Goal: Answer question/provide support: Ask a question

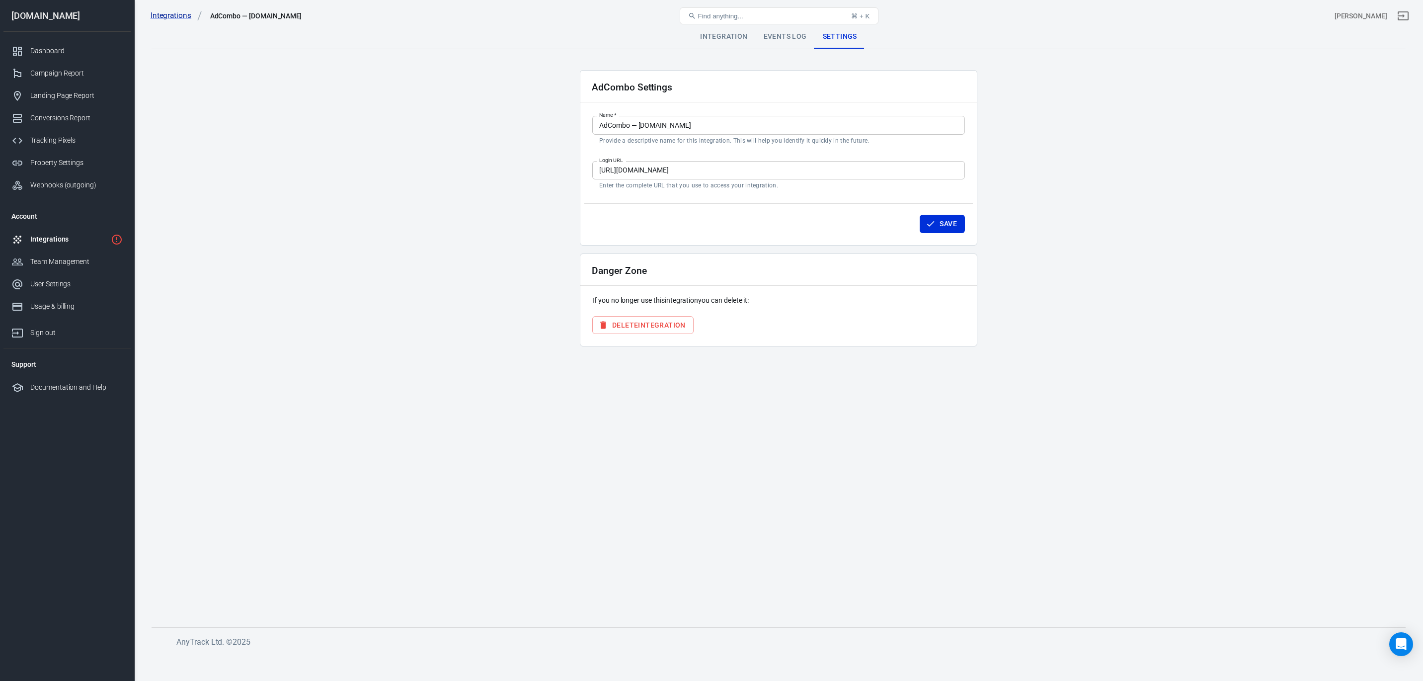
click at [51, 239] on div "Integrations" at bounding box center [68, 239] width 77 height 10
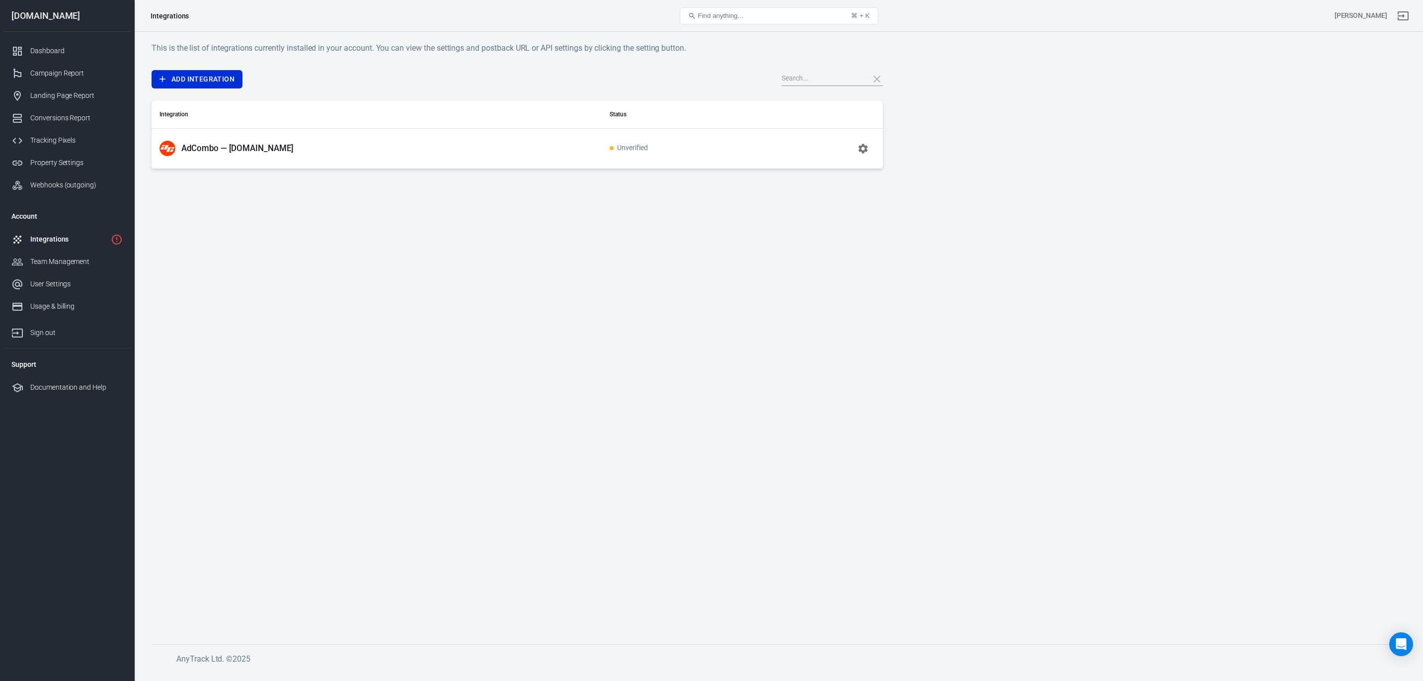
click at [618, 148] on span "Unverified" at bounding box center [629, 148] width 38 height 8
click at [867, 151] on icon "button" at bounding box center [863, 149] width 12 height 12
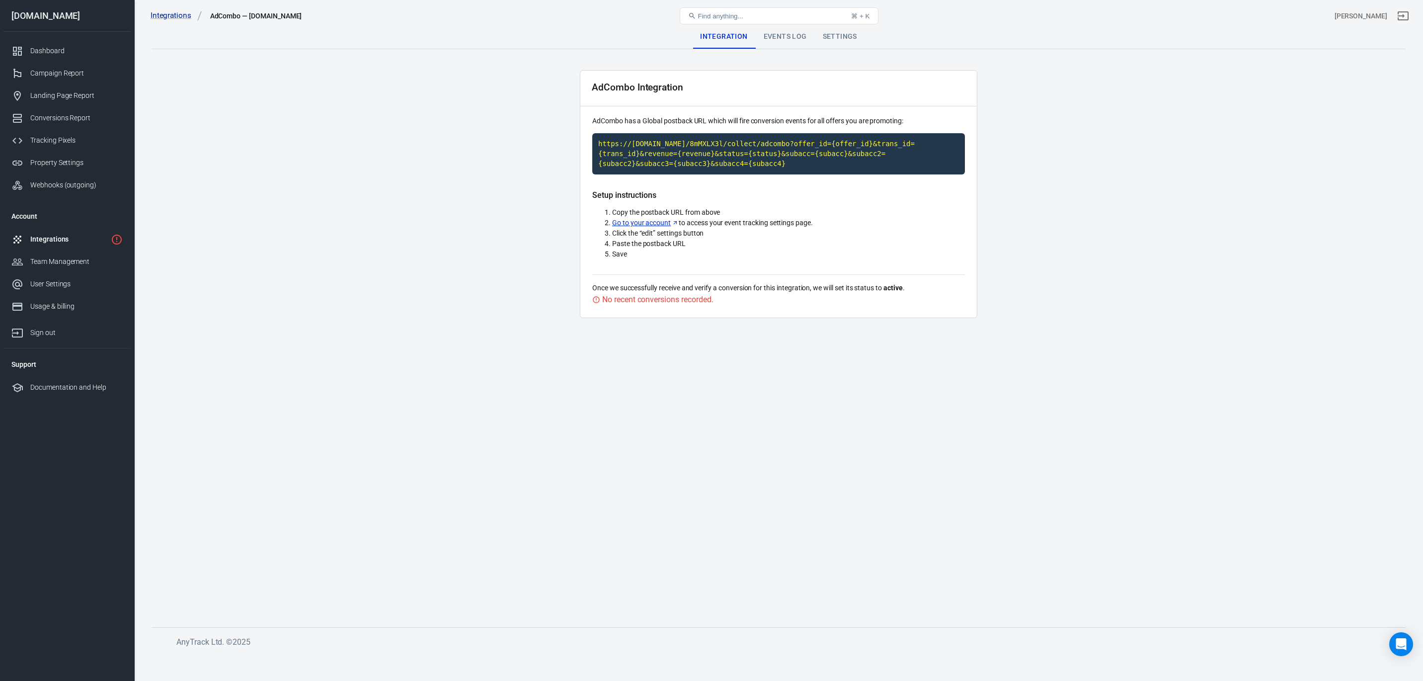
click at [780, 36] on div "Events Log" at bounding box center [785, 37] width 59 height 24
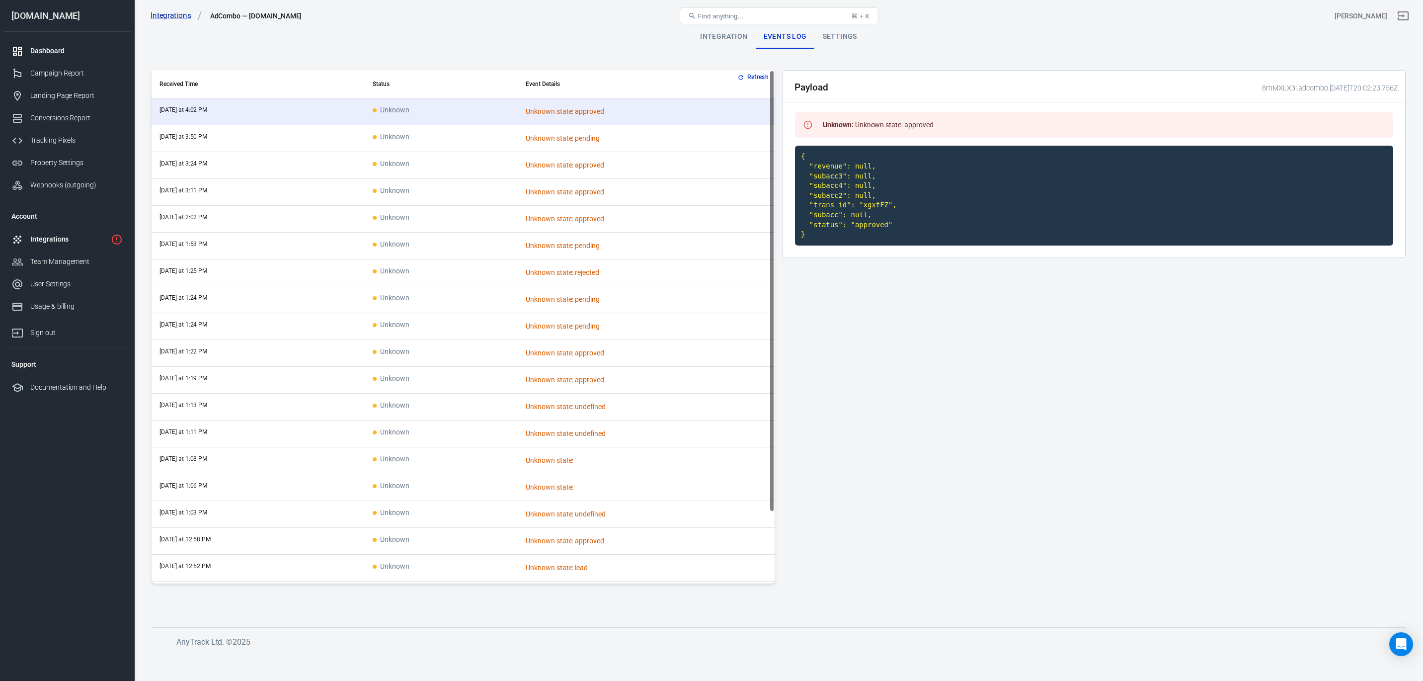
click at [41, 51] on div "Dashboard" at bounding box center [76, 51] width 92 height 10
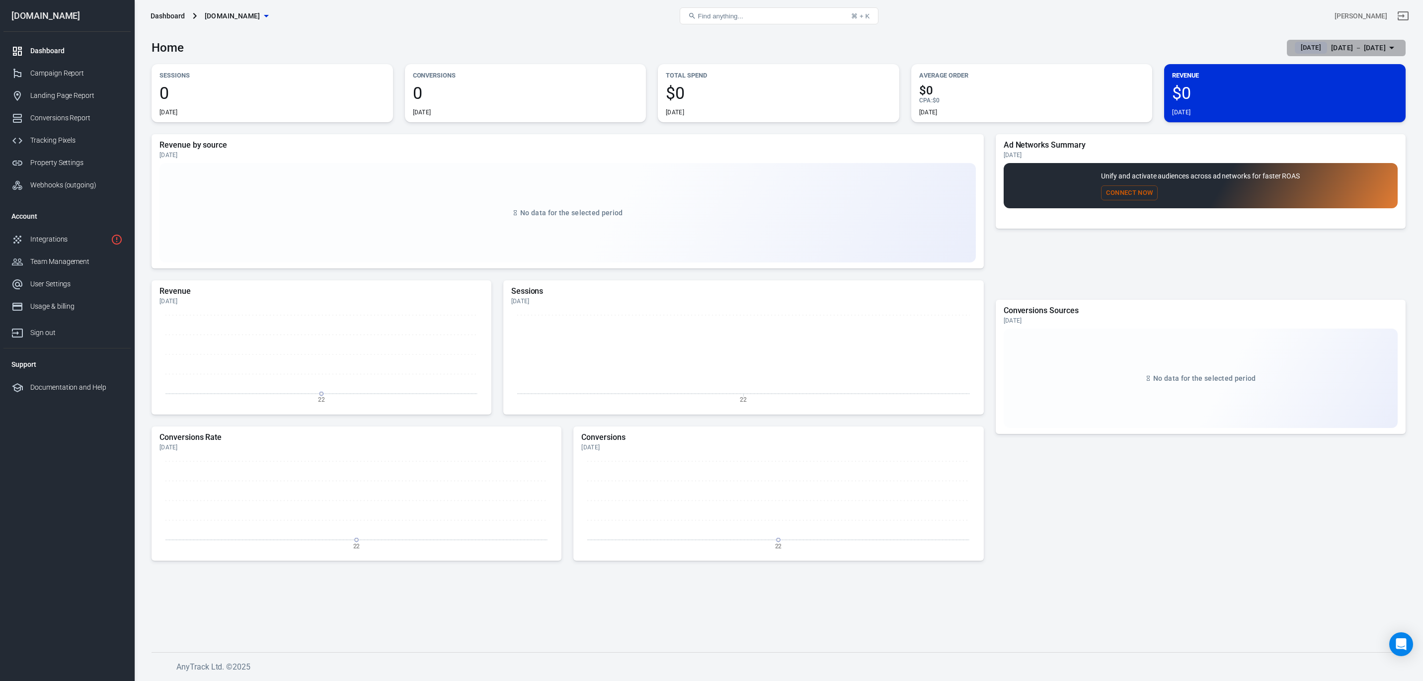
click at [1297, 48] on span "Yesterday" at bounding box center [1311, 48] width 28 height 10
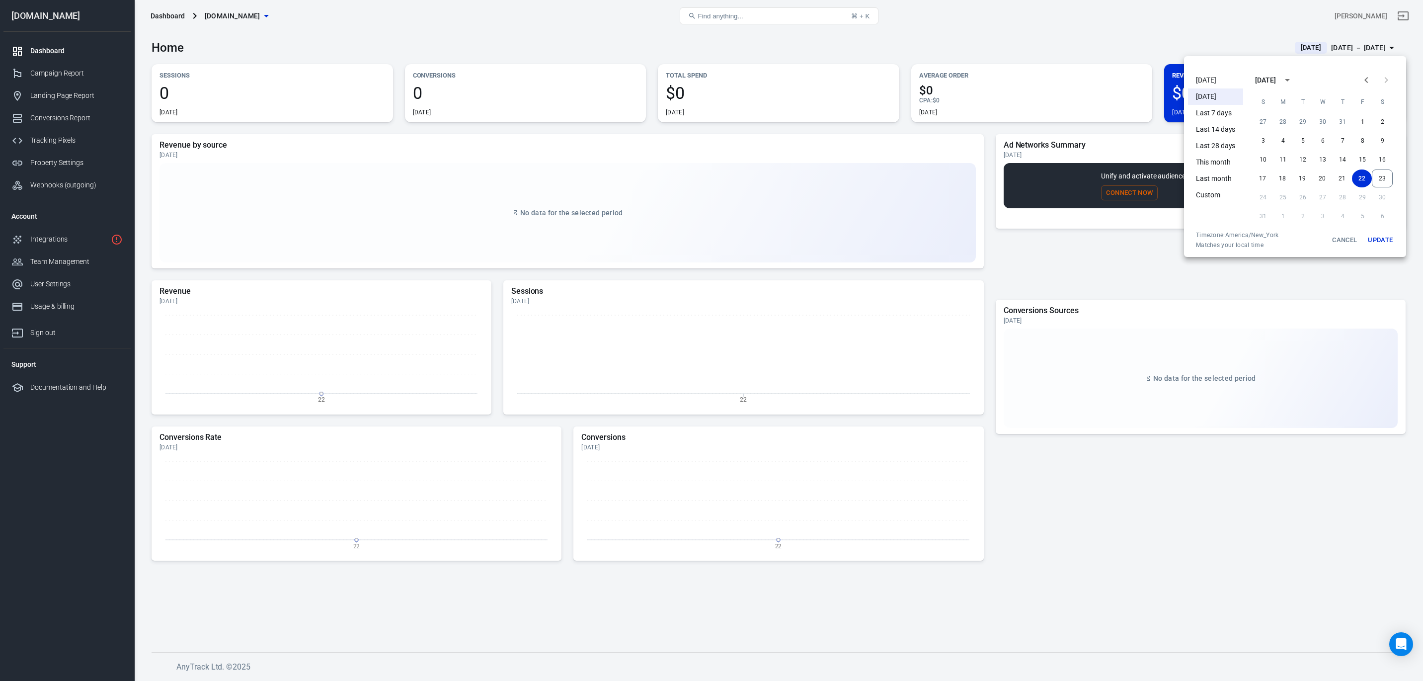
click at [1205, 85] on li "Today" at bounding box center [1215, 80] width 55 height 16
click at [1061, 527] on div at bounding box center [711, 340] width 1423 height 681
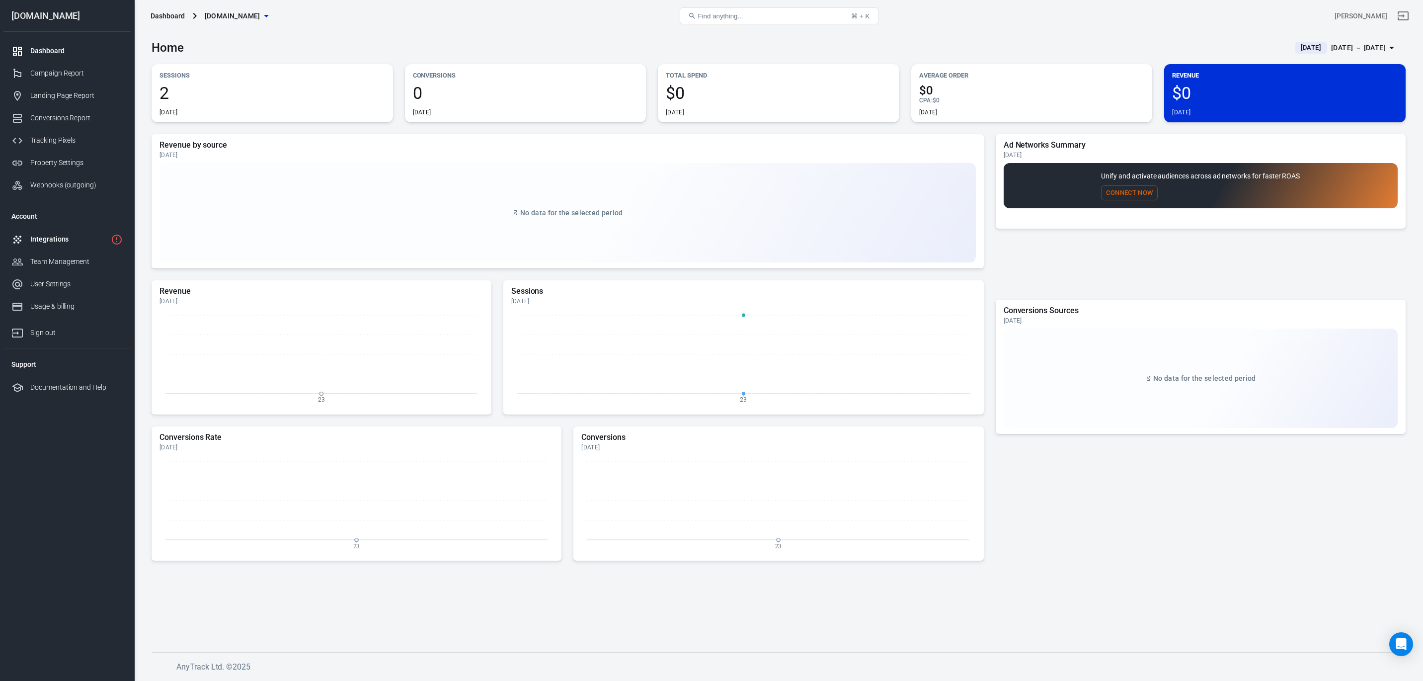
click at [52, 237] on div "Integrations" at bounding box center [68, 239] width 77 height 10
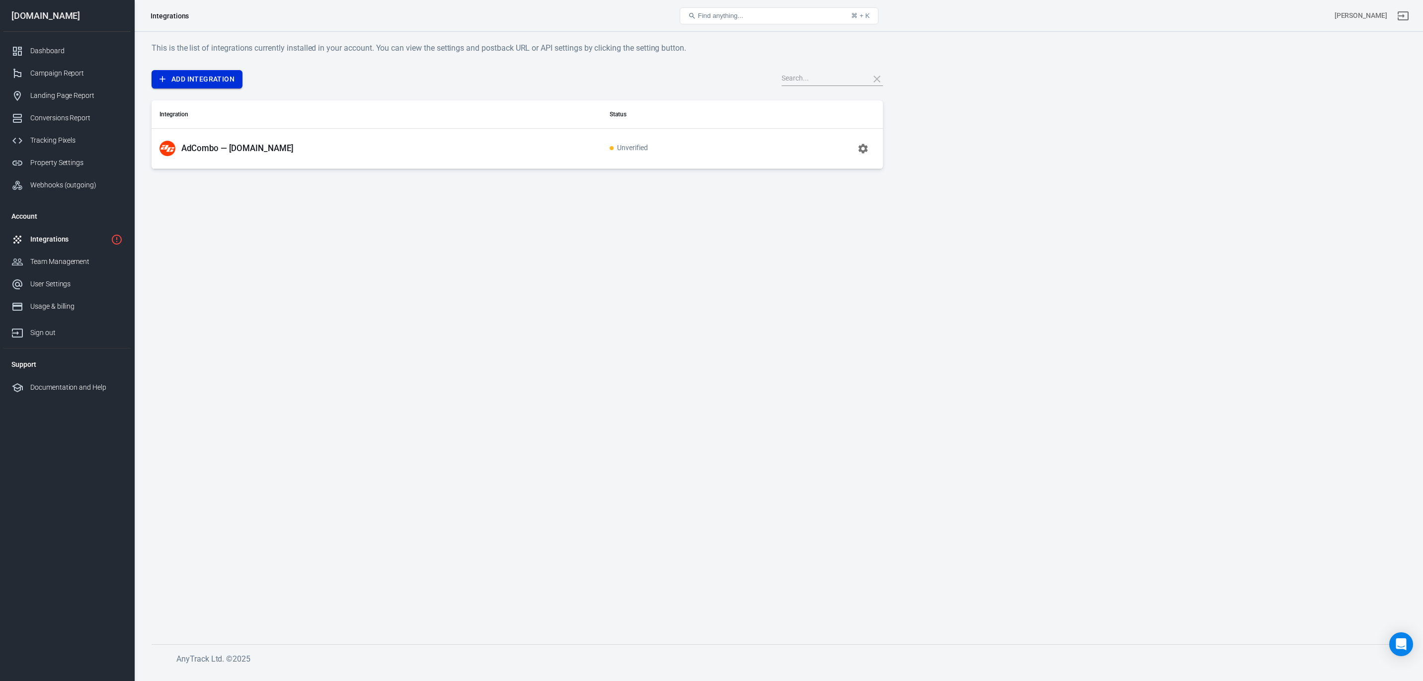
click at [204, 80] on link "Add Integration" at bounding box center [197, 79] width 91 height 18
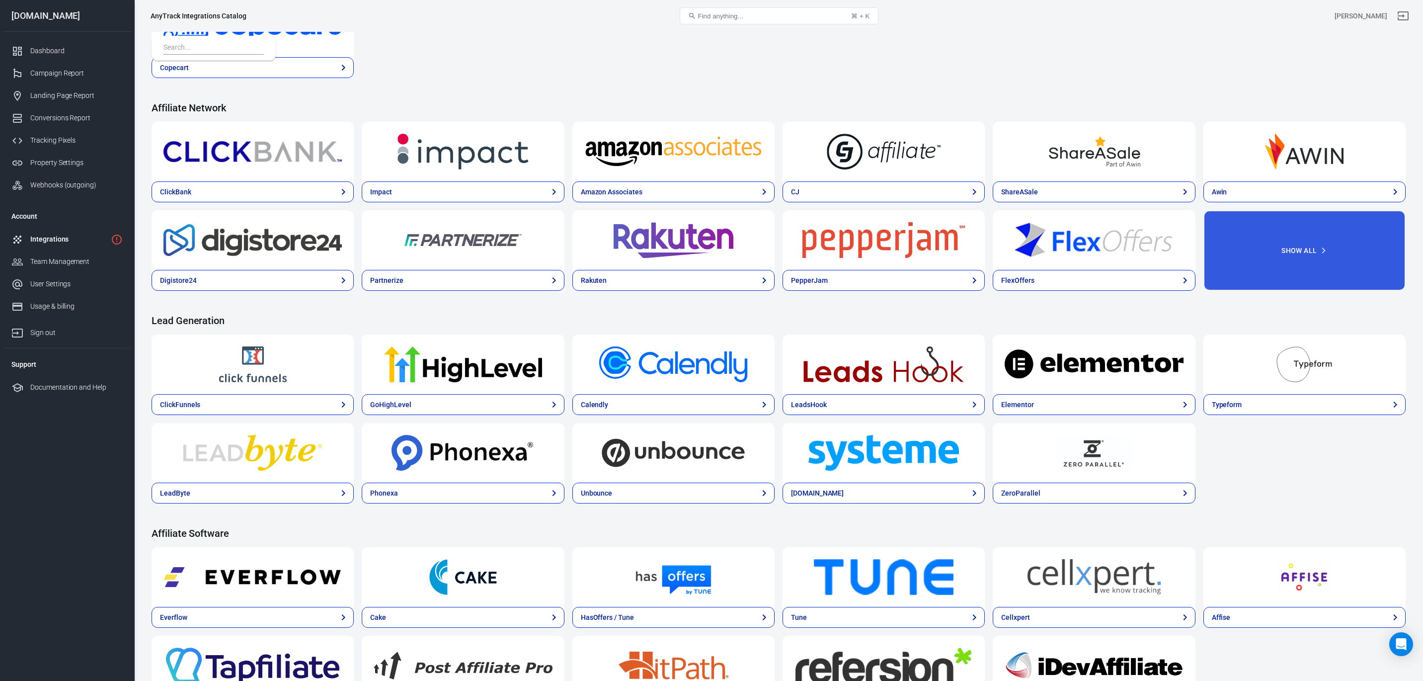
scroll to position [266, 0]
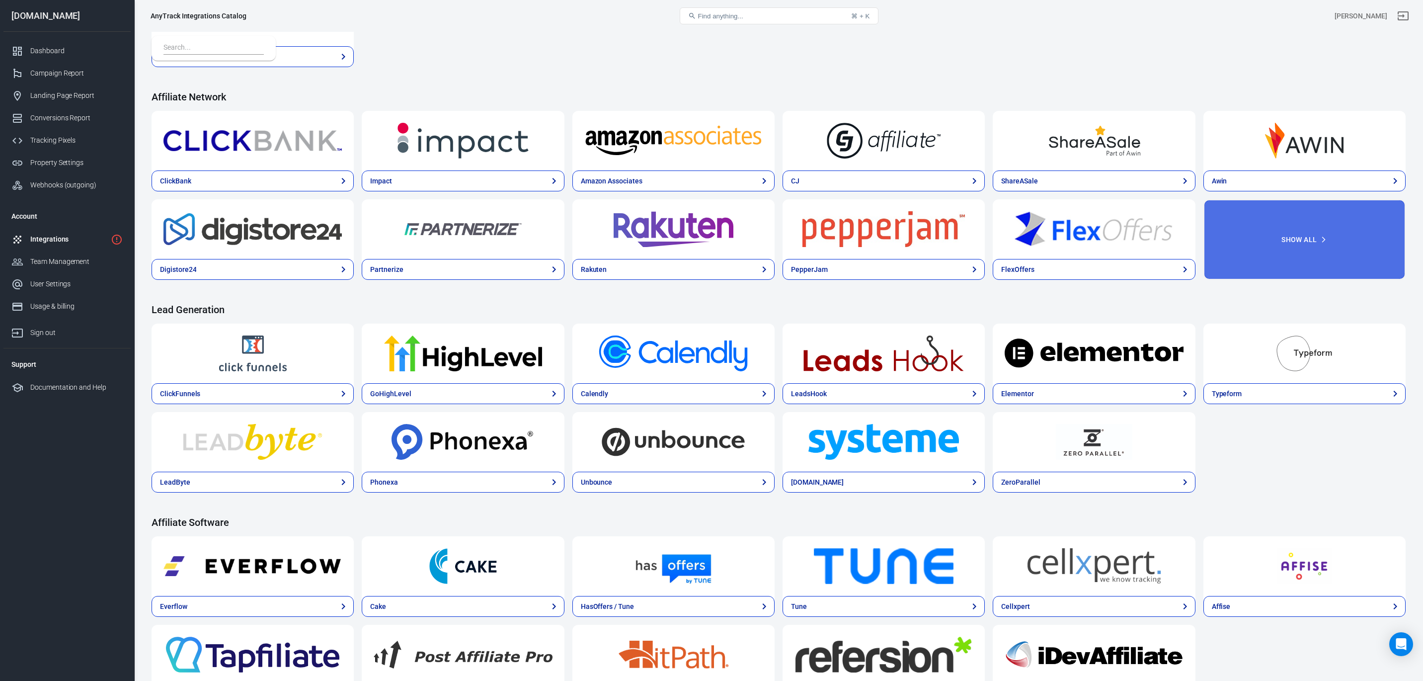
click at [1278, 244] on button "Show All" at bounding box center [1304, 239] width 202 height 80
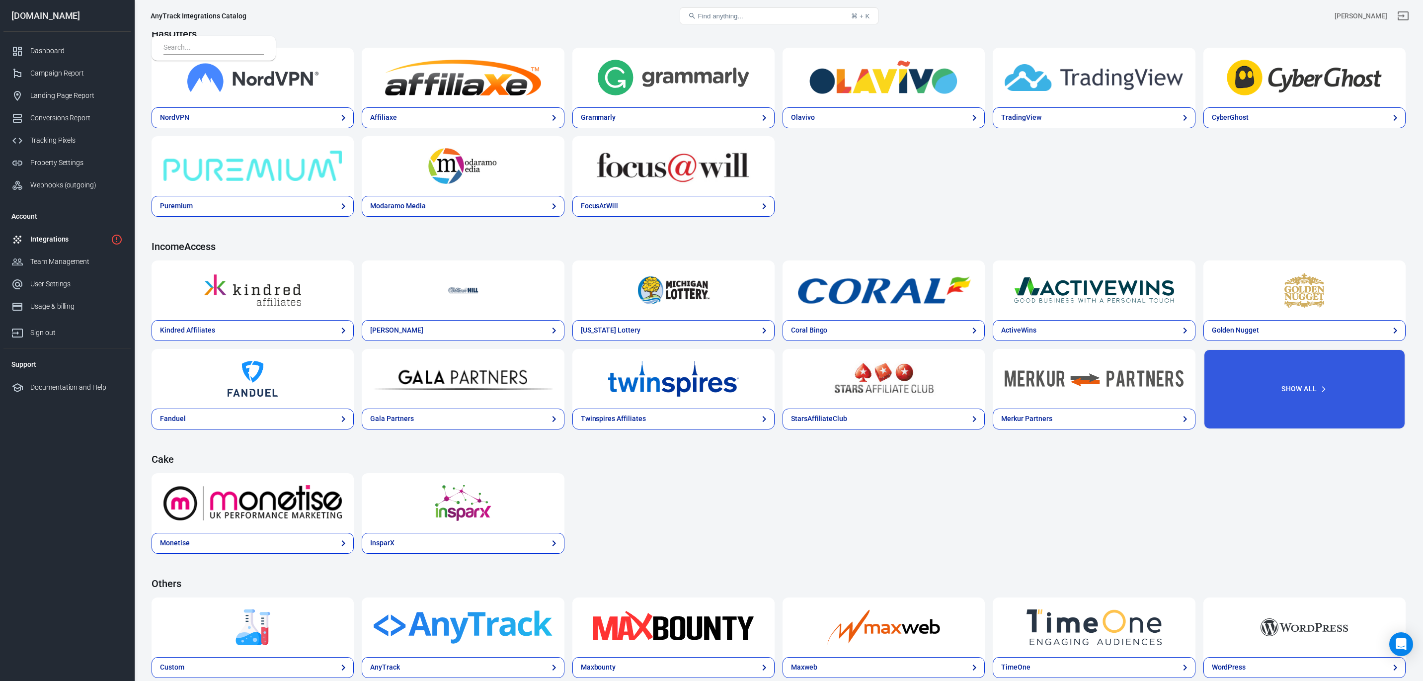
scroll to position [1485, 0]
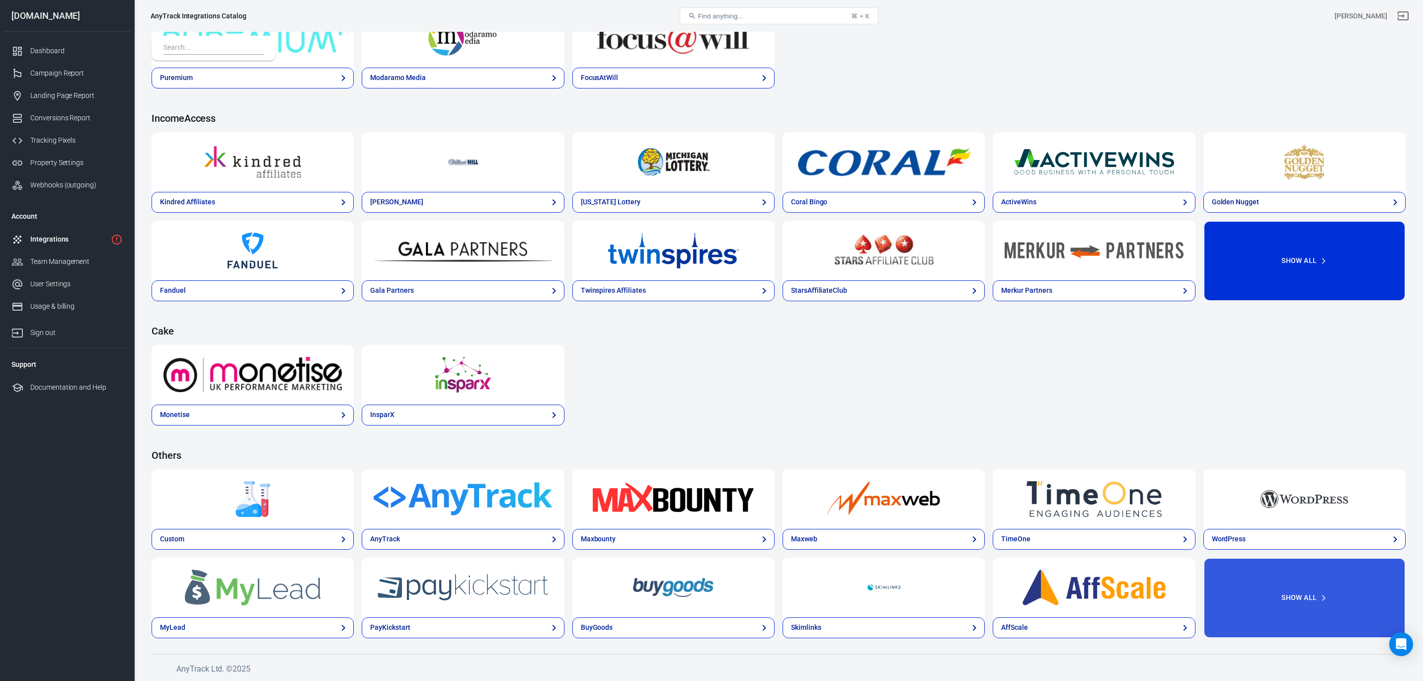
click at [1286, 272] on button "Show All" at bounding box center [1304, 261] width 202 height 80
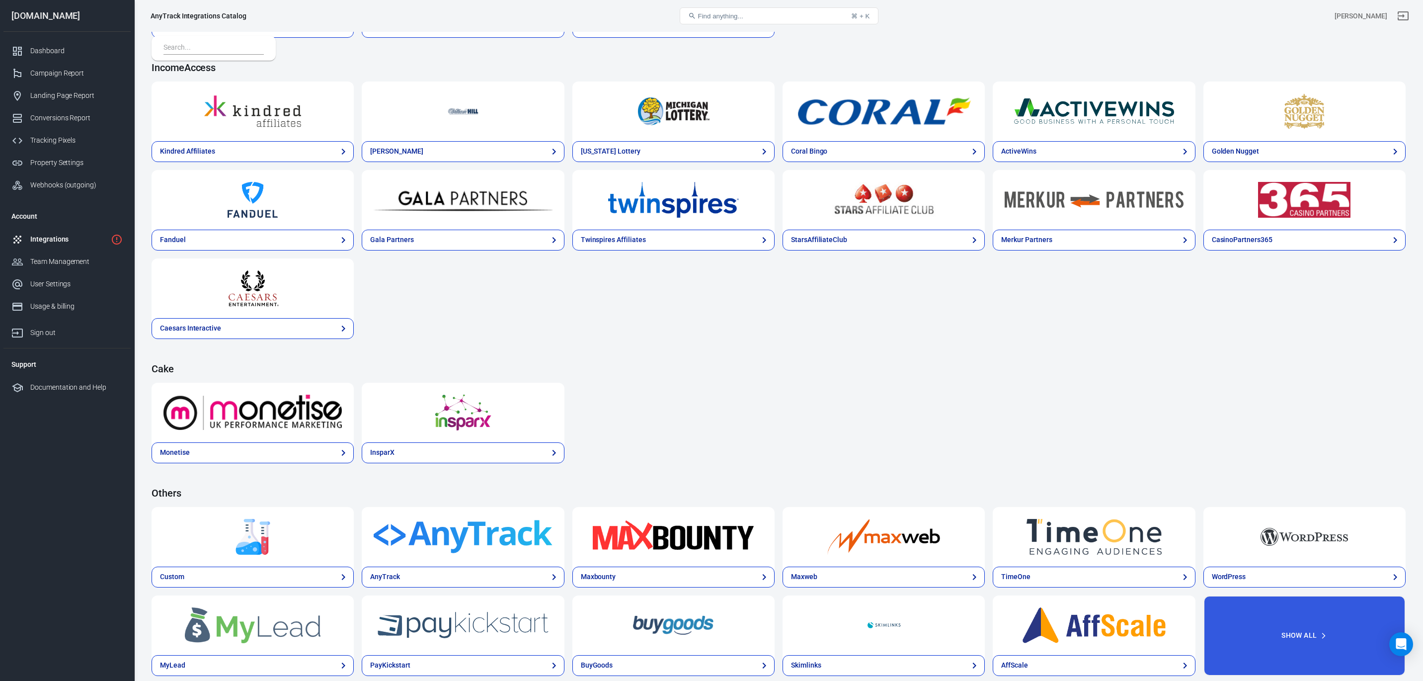
scroll to position [1574, 0]
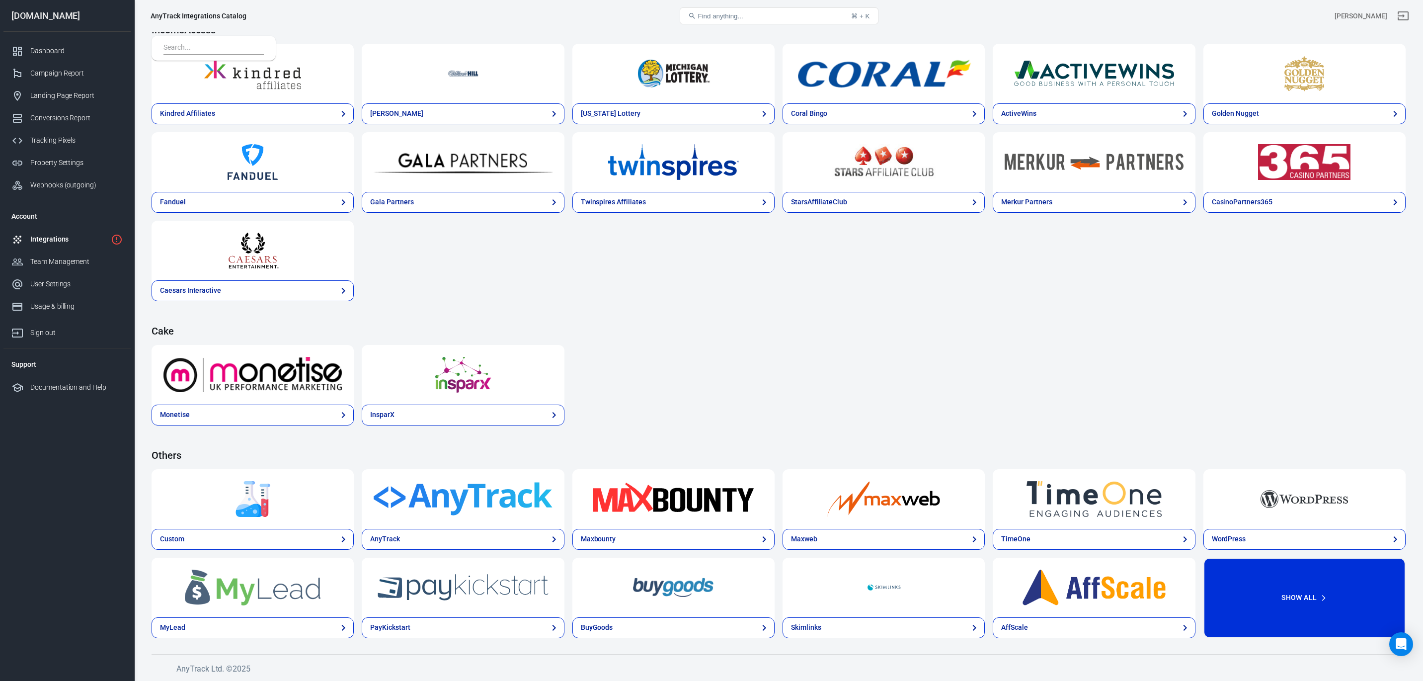
click at [1303, 594] on button "Show All" at bounding box center [1304, 597] width 202 height 80
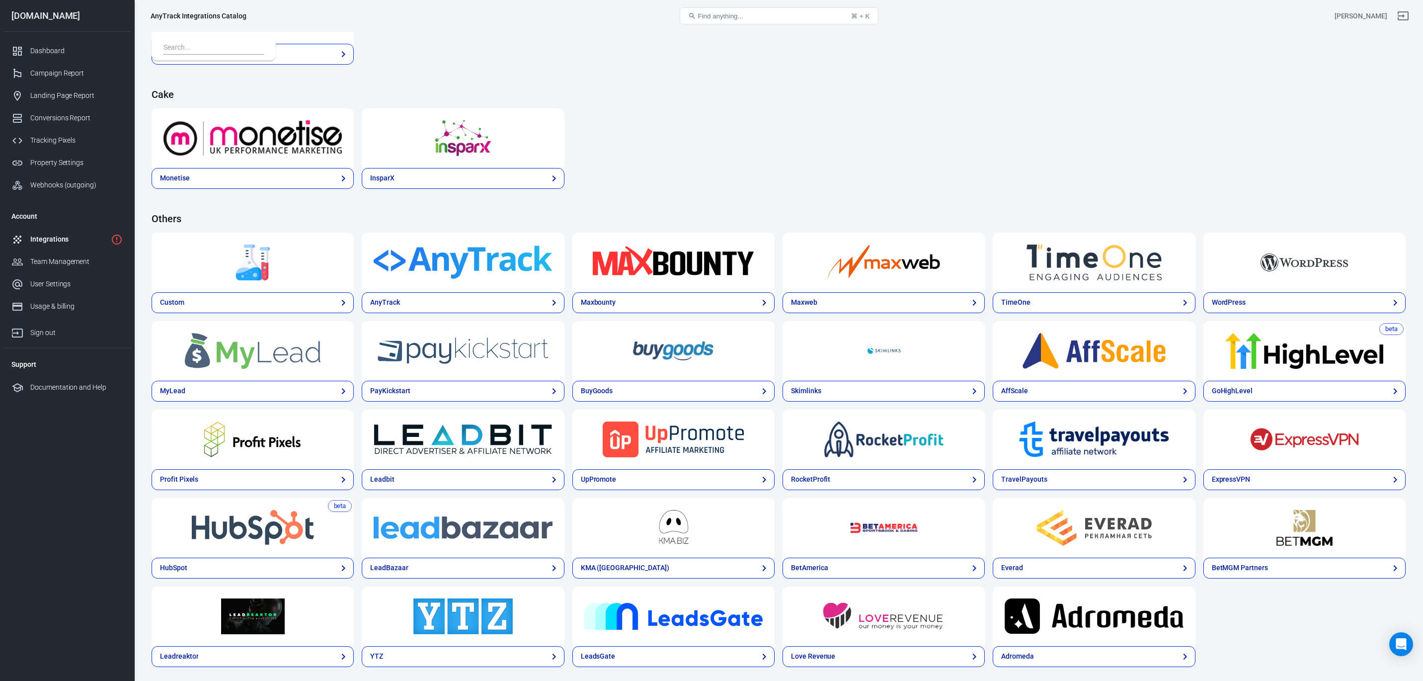
scroll to position [1839, 0]
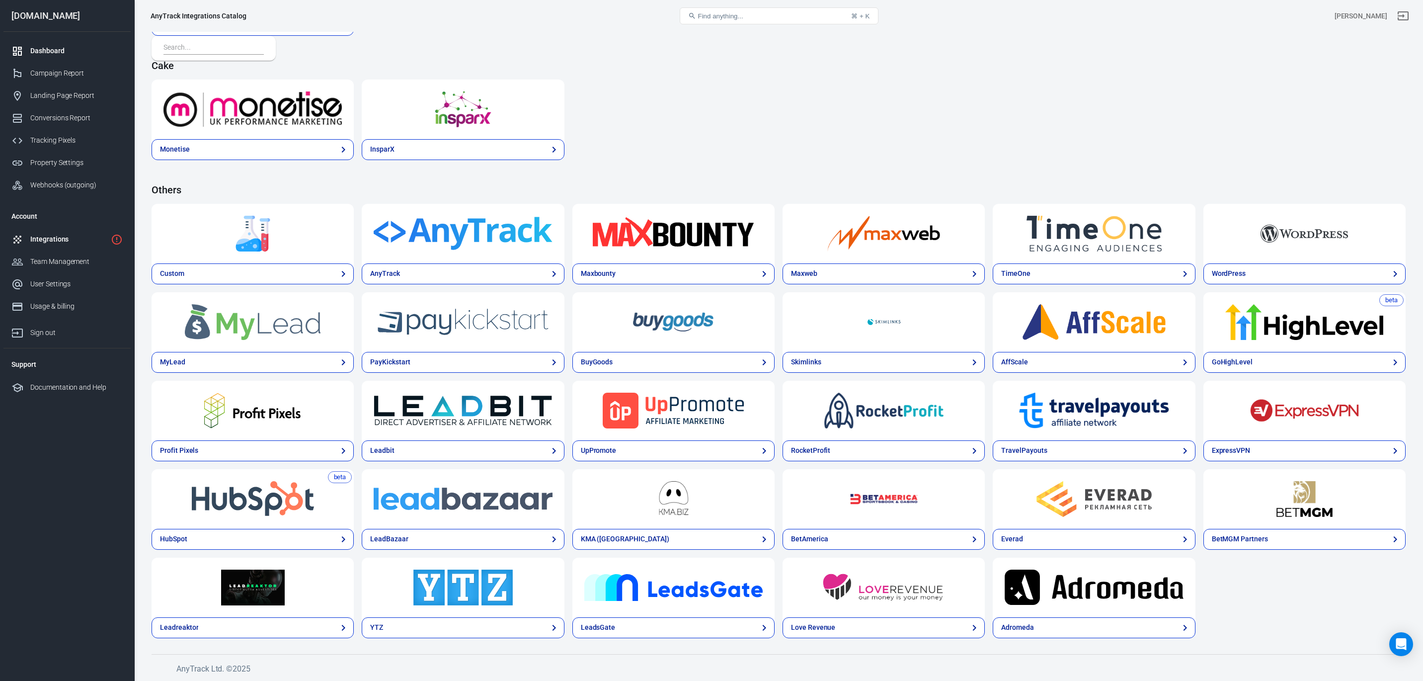
click at [41, 48] on div "Dashboard" at bounding box center [76, 51] width 92 height 10
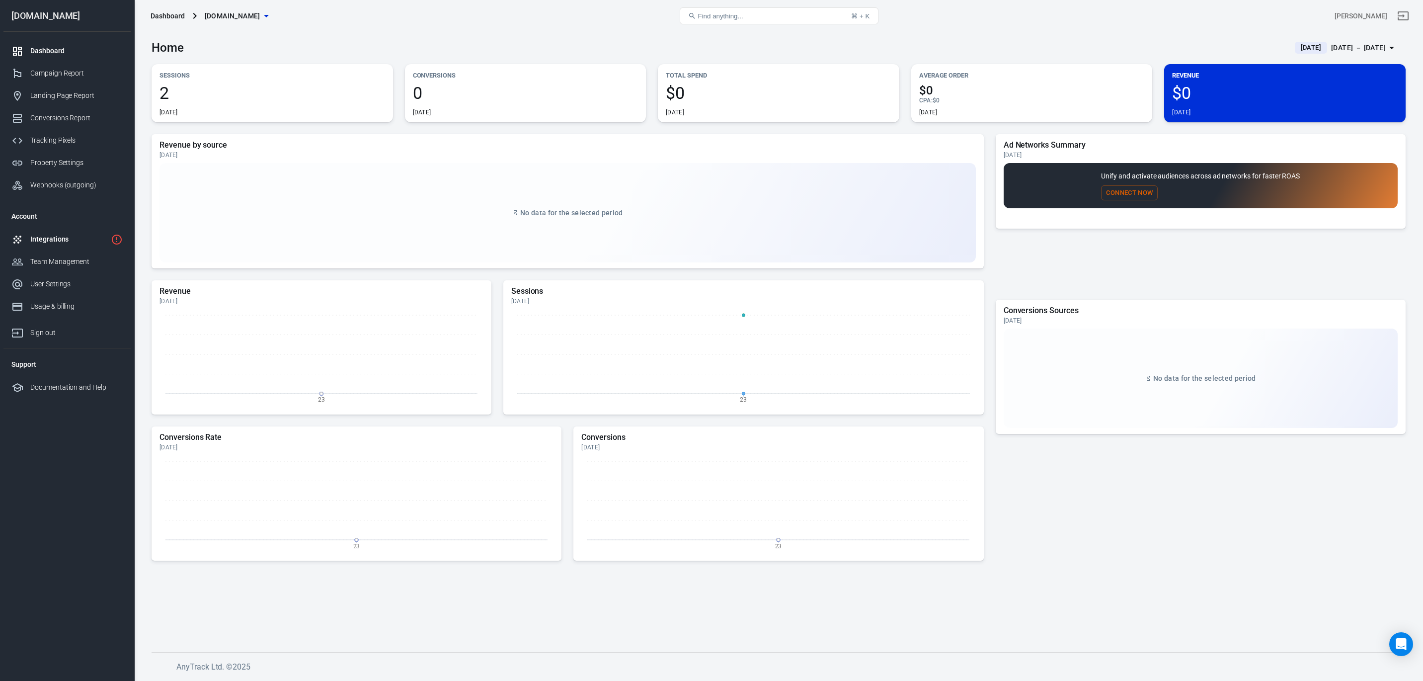
click at [54, 243] on div "Integrations" at bounding box center [68, 239] width 77 height 10
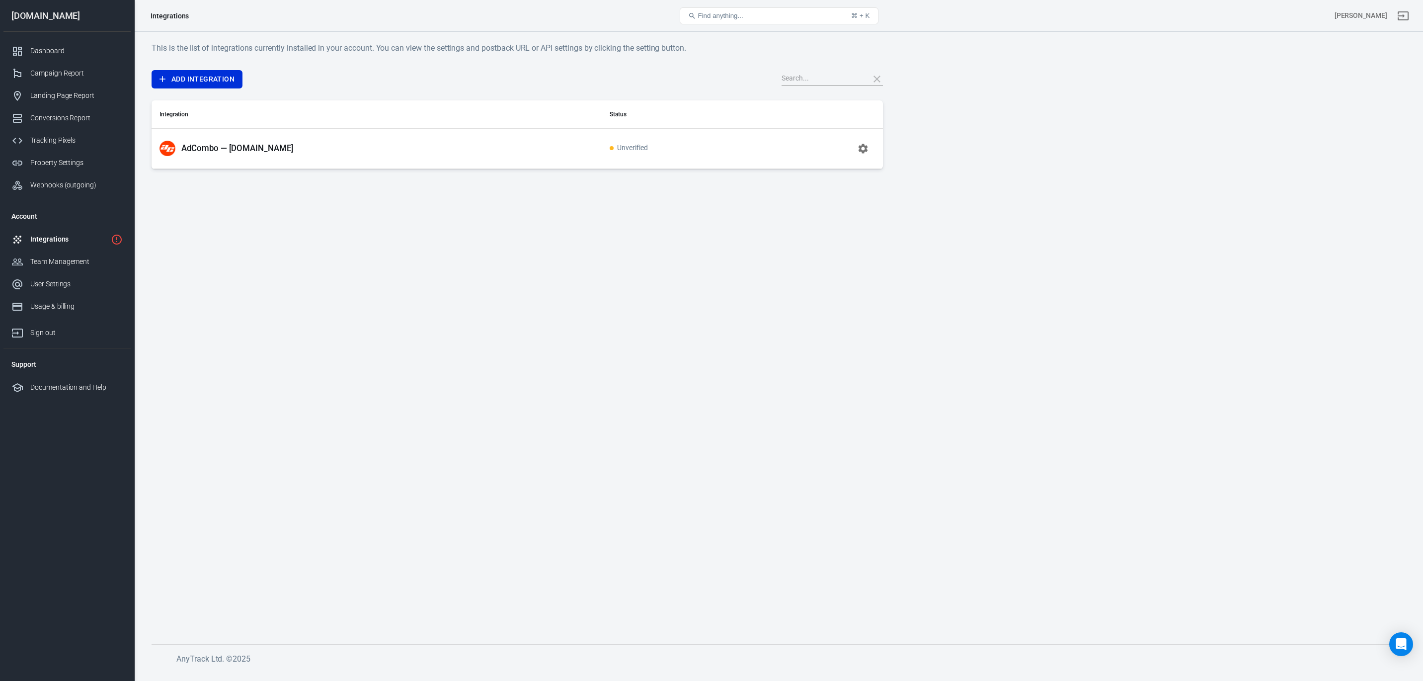
click at [865, 150] on icon "button" at bounding box center [862, 148] width 9 height 9
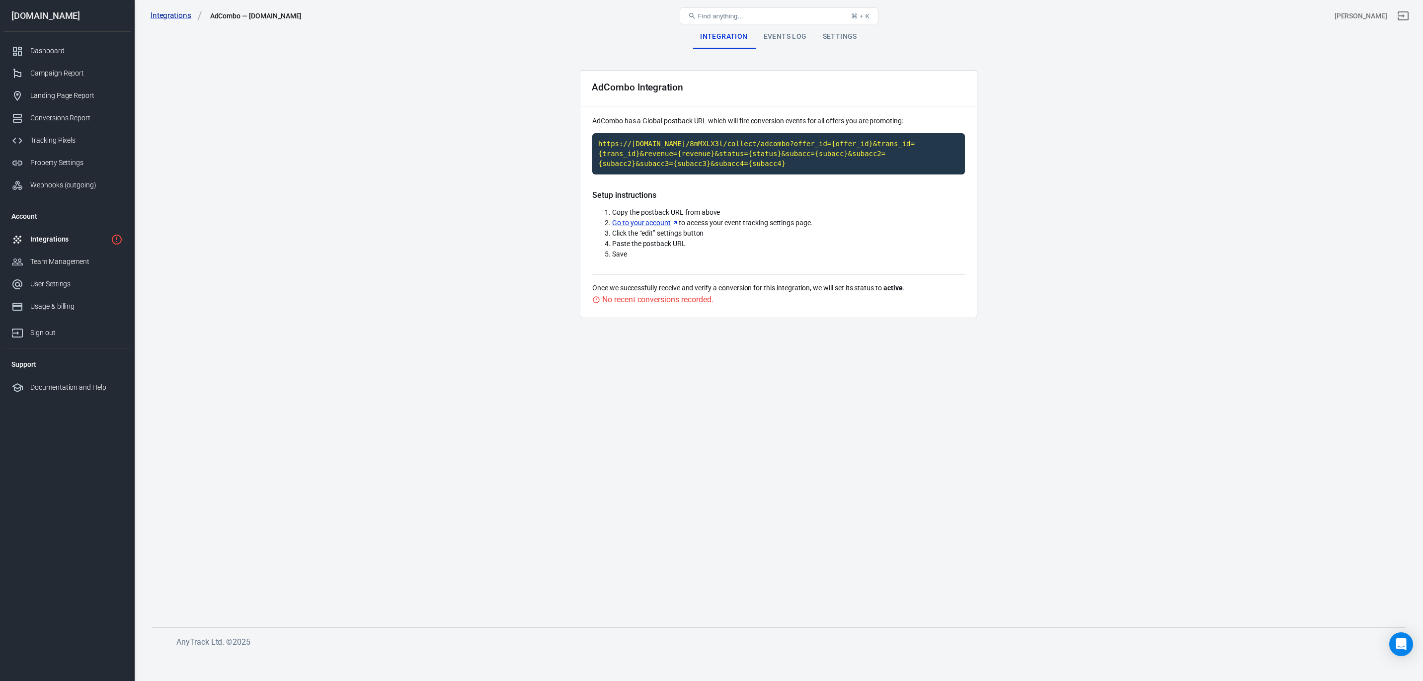
click at [665, 302] on div "No recent conversions recorded." at bounding box center [657, 299] width 111 height 12
click at [642, 224] on link "Go to your account" at bounding box center [645, 223] width 67 height 10
click at [67, 381] on li "Documentation and Help" at bounding box center [66, 387] width 127 height 22
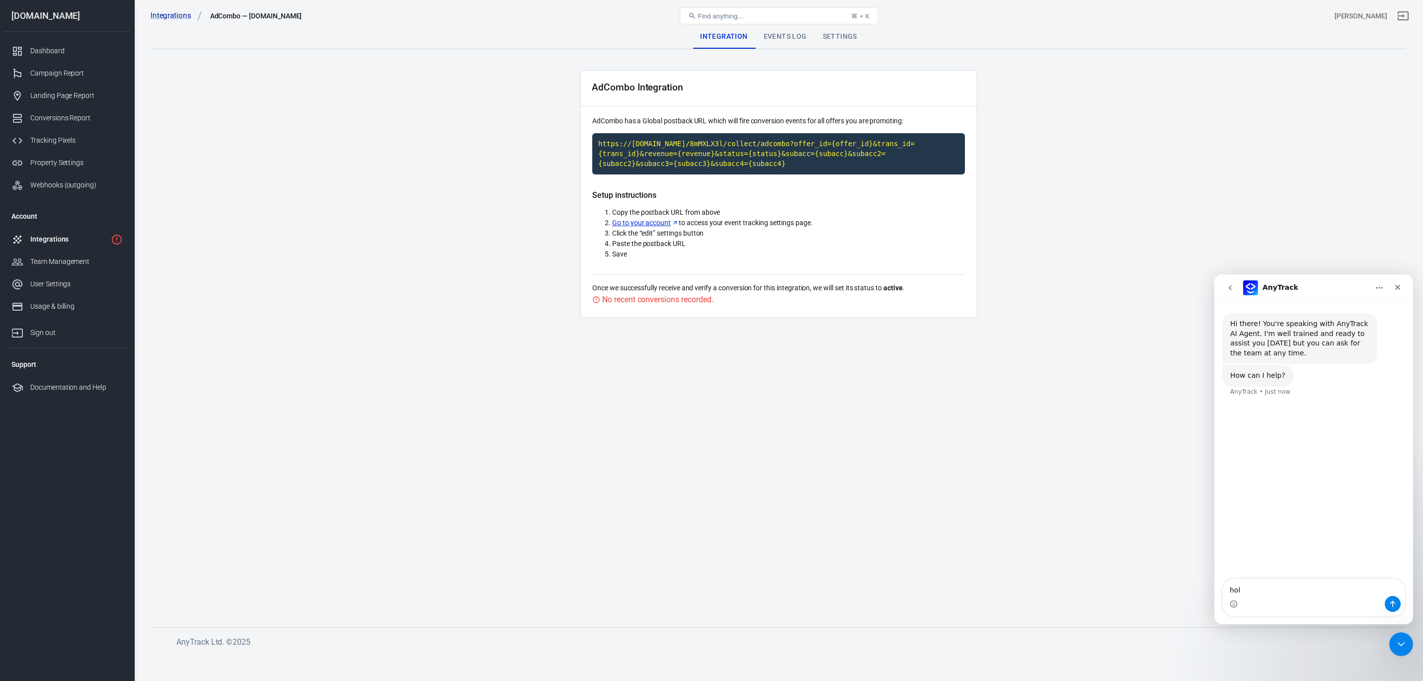
type textarea "hola"
type textarea "si necesito un asistenete"
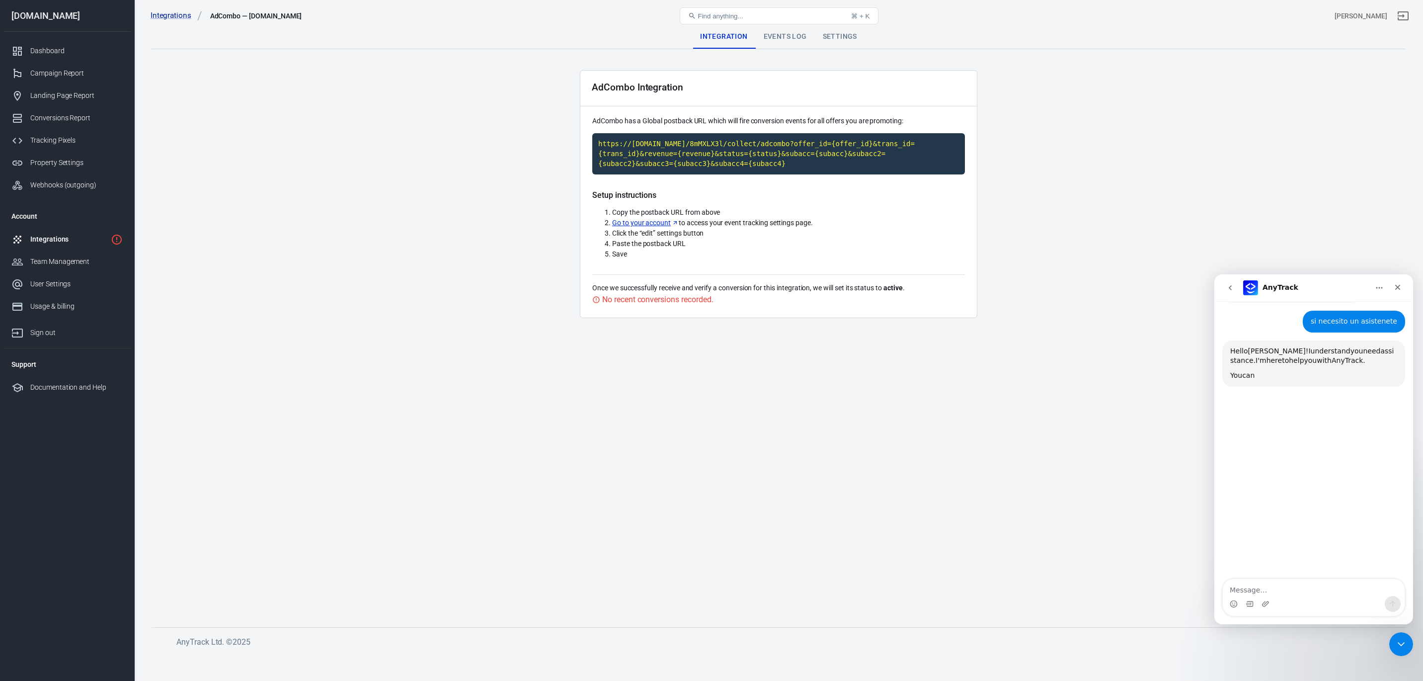
scroll to position [155, 0]
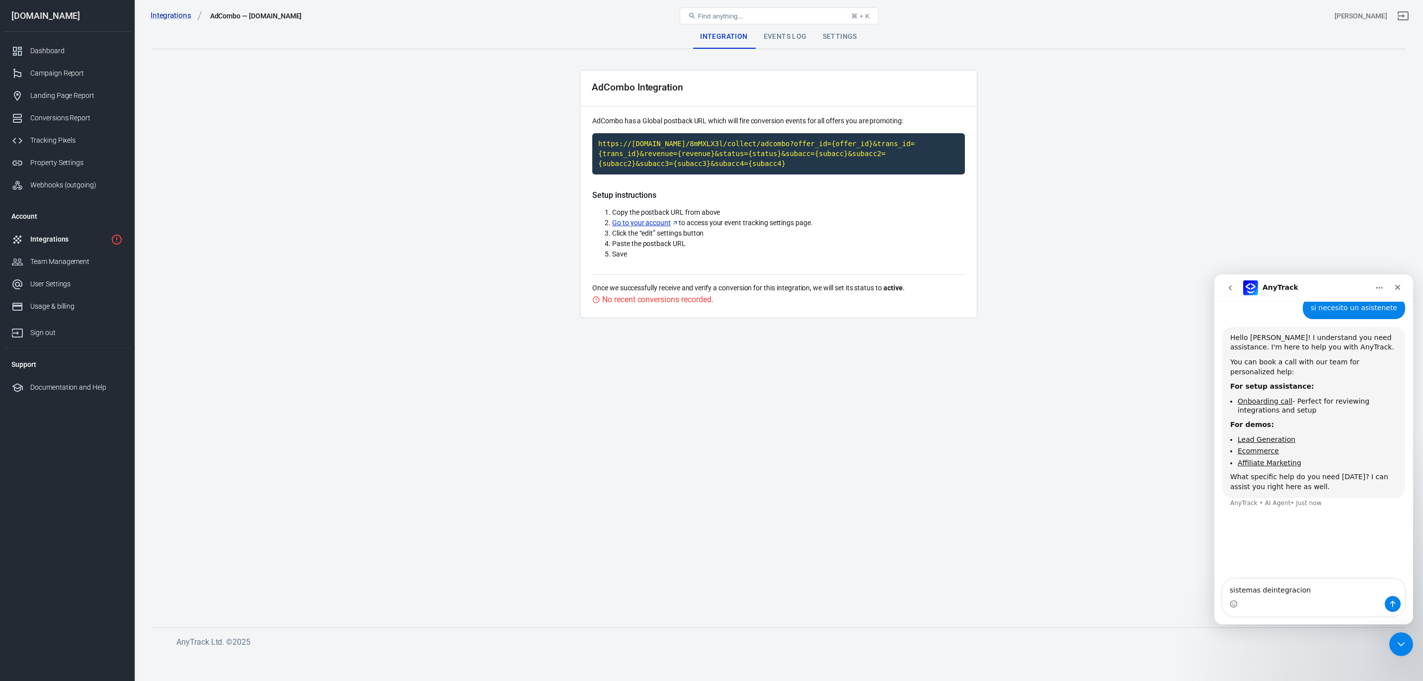
click at [1268, 595] on textarea "sistemas deintegracion" at bounding box center [1314, 587] width 182 height 17
click at [1266, 591] on textarea "sistemas deintegracion" at bounding box center [1314, 587] width 182 height 17
click at [1331, 591] on textarea "sistemas de integracion" at bounding box center [1314, 587] width 182 height 17
click at [1259, 593] on textarea "sistemas de integracion" at bounding box center [1314, 587] width 182 height 17
click at [1268, 593] on textarea "sistemas de integracion" at bounding box center [1314, 587] width 182 height 17
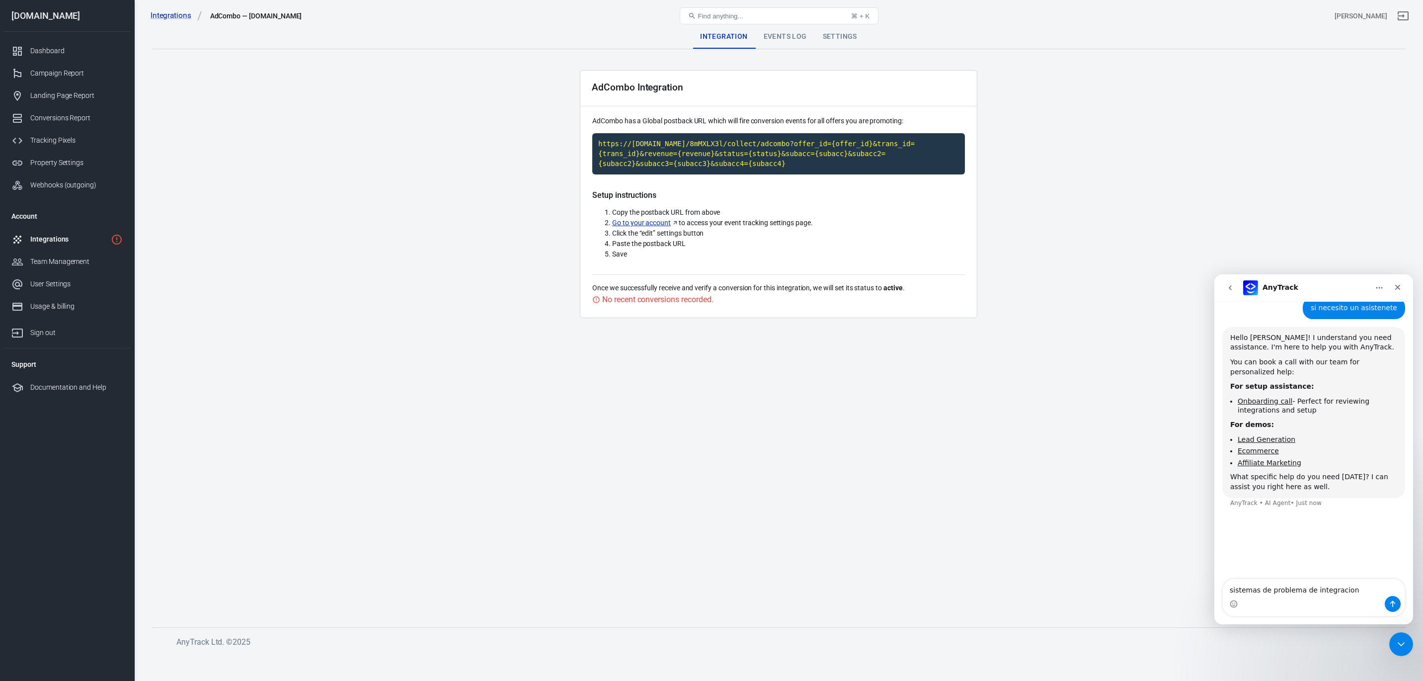
type textarea "sistemas de problema de integracion"
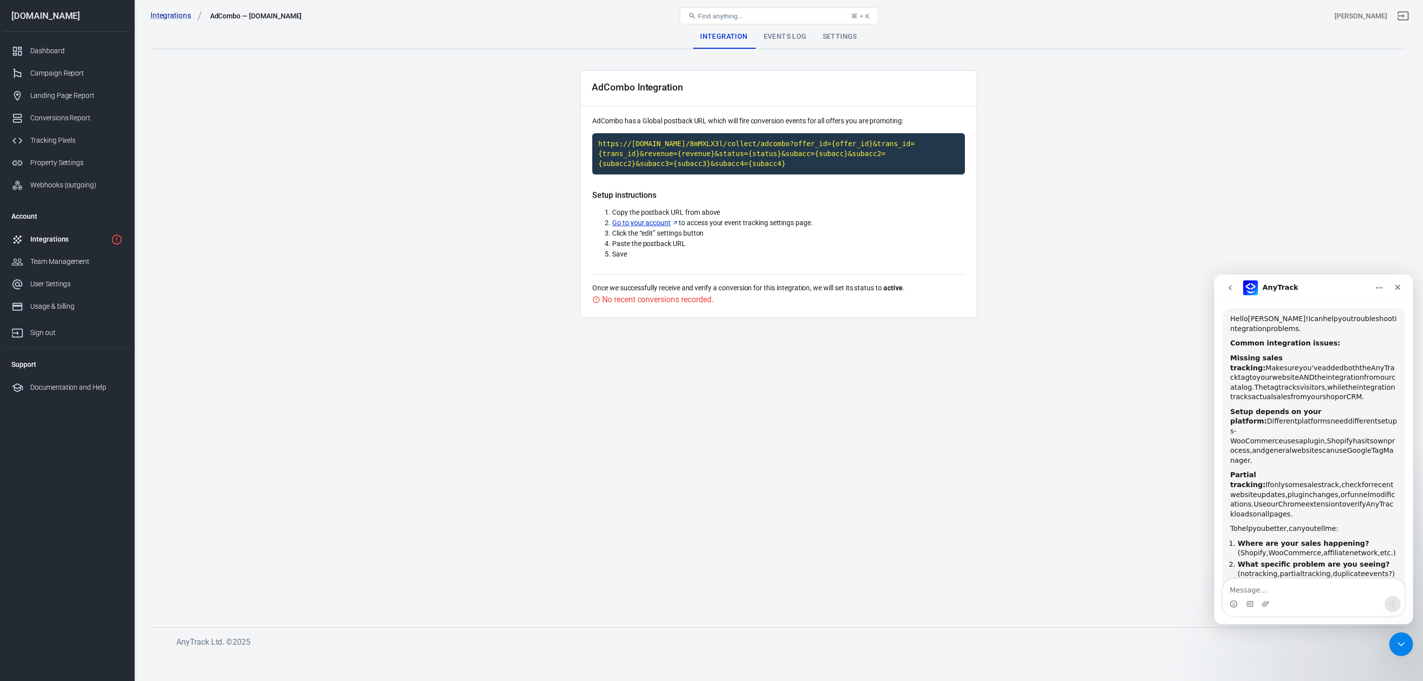
scroll to position [384, 0]
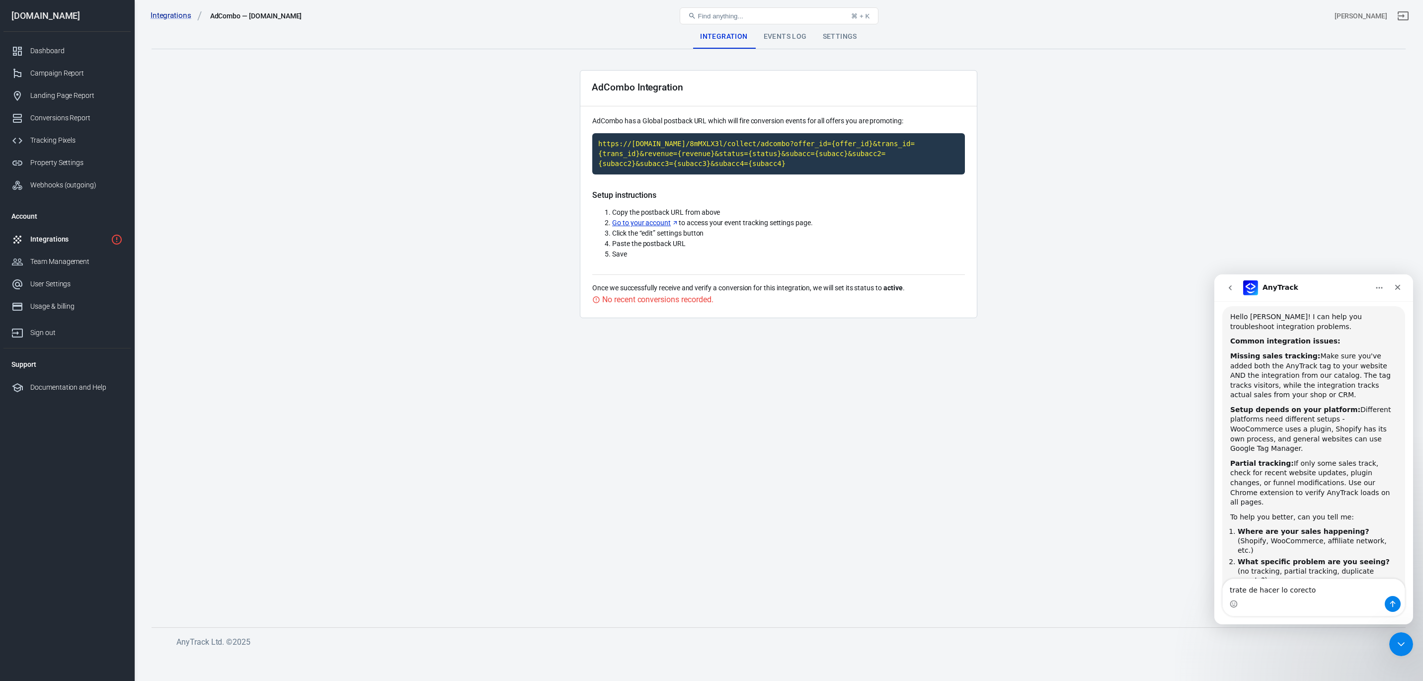
type textarea "trate de hacer lo corecto"
click at [69, 236] on div "Integrations" at bounding box center [68, 239] width 77 height 10
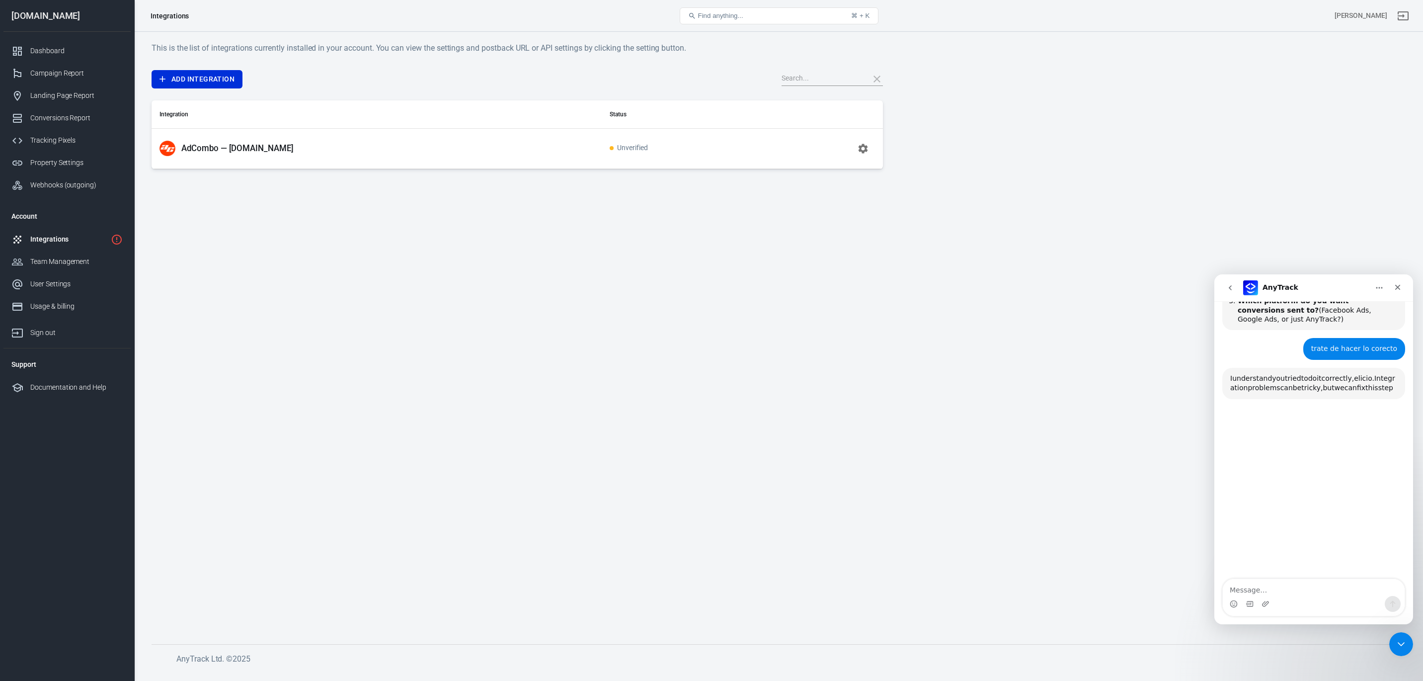
scroll to position [678, 0]
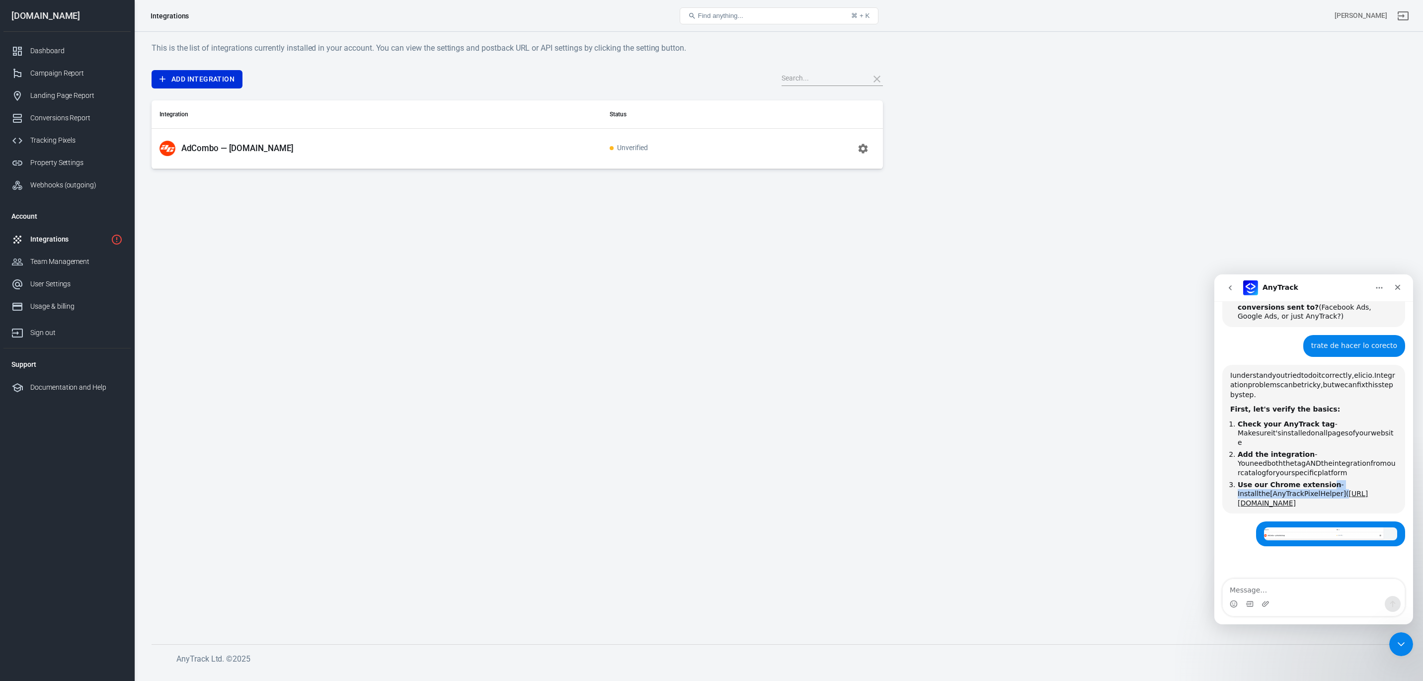
drag, startPoint x: 1326, startPoint y: 428, endPoint x: 1322, endPoint y: 607, distance: 178.9
click at [1322, 480] on li "Use our Chrome extension - Install the [AnyTrack Pixel Helper]( https://chromew…" at bounding box center [1316, 494] width 159 height 28
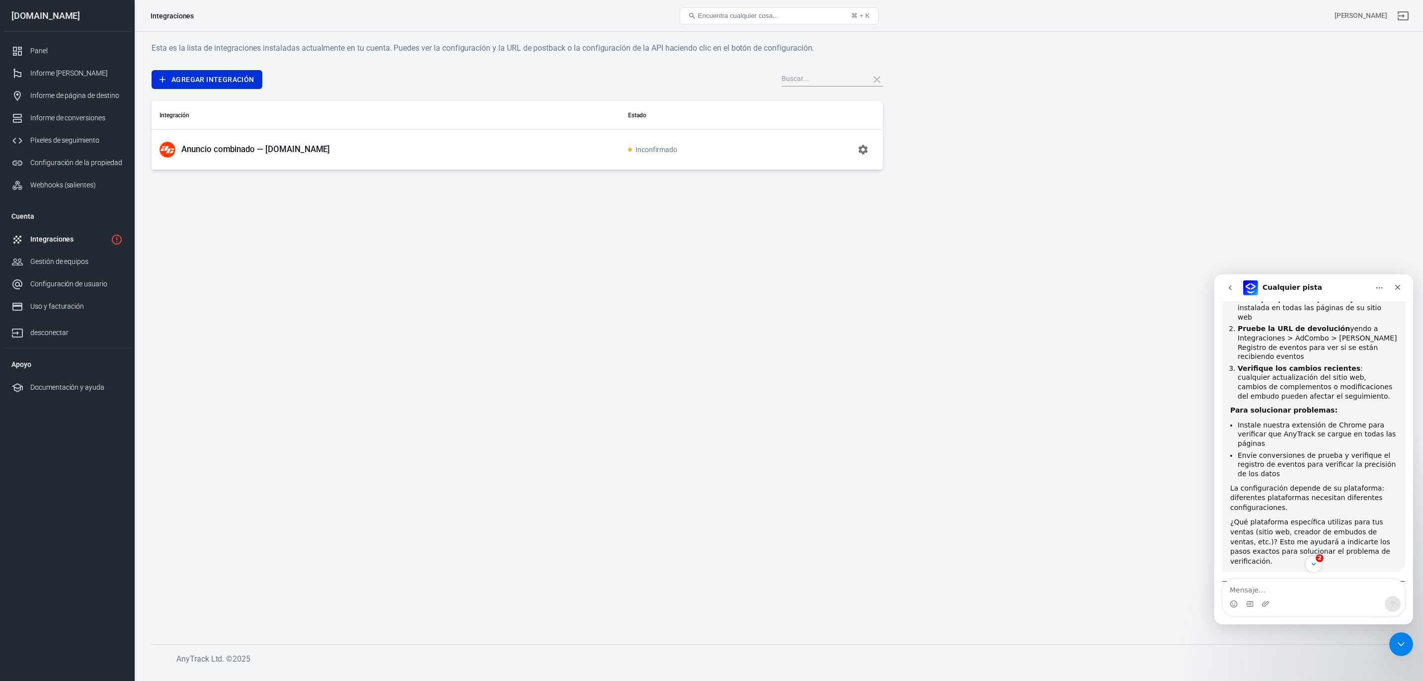
scroll to position [1226, 0]
click at [1082, 405] on main "Esta es la lista de integraciones instaladas actualmente en tu cuenta. Puedes v…" at bounding box center [779, 335] width 1254 height 586
click at [862, 150] on icon "button" at bounding box center [863, 150] width 12 height 12
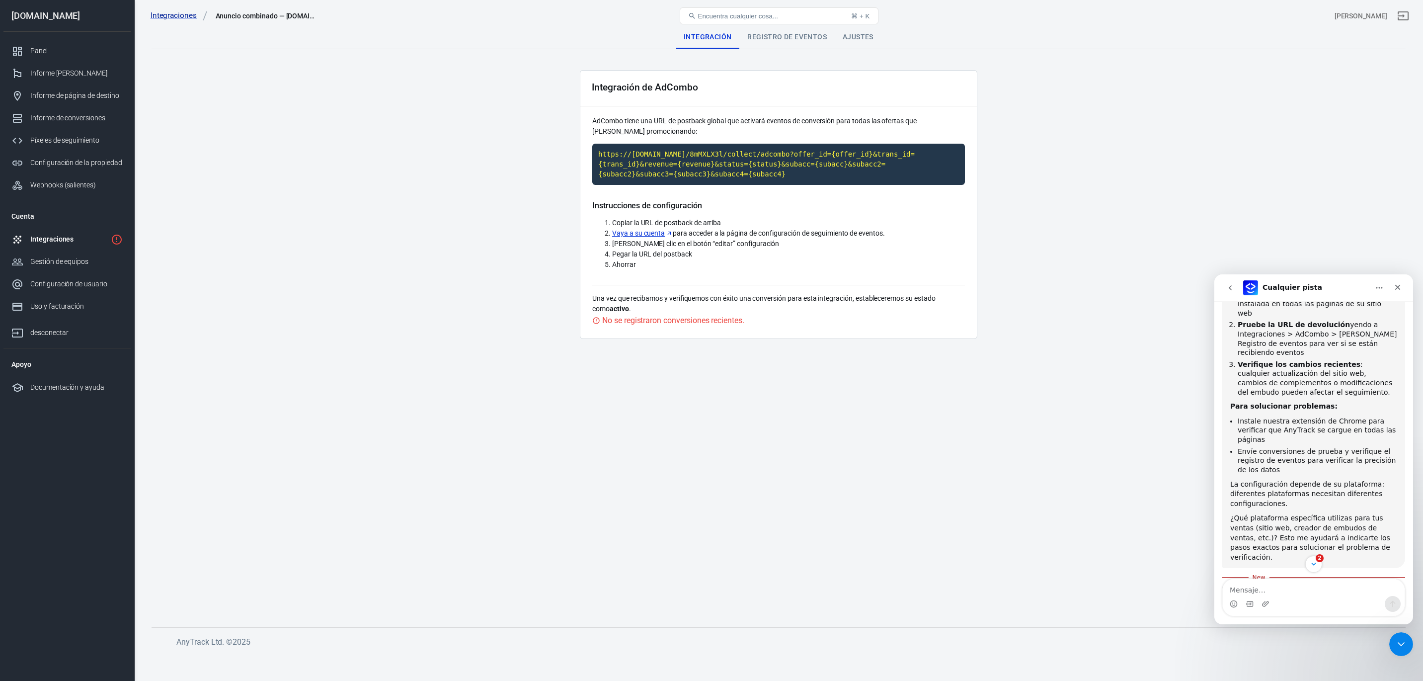
click at [753, 37] on font "Registro de eventos" at bounding box center [786, 37] width 79 height 8
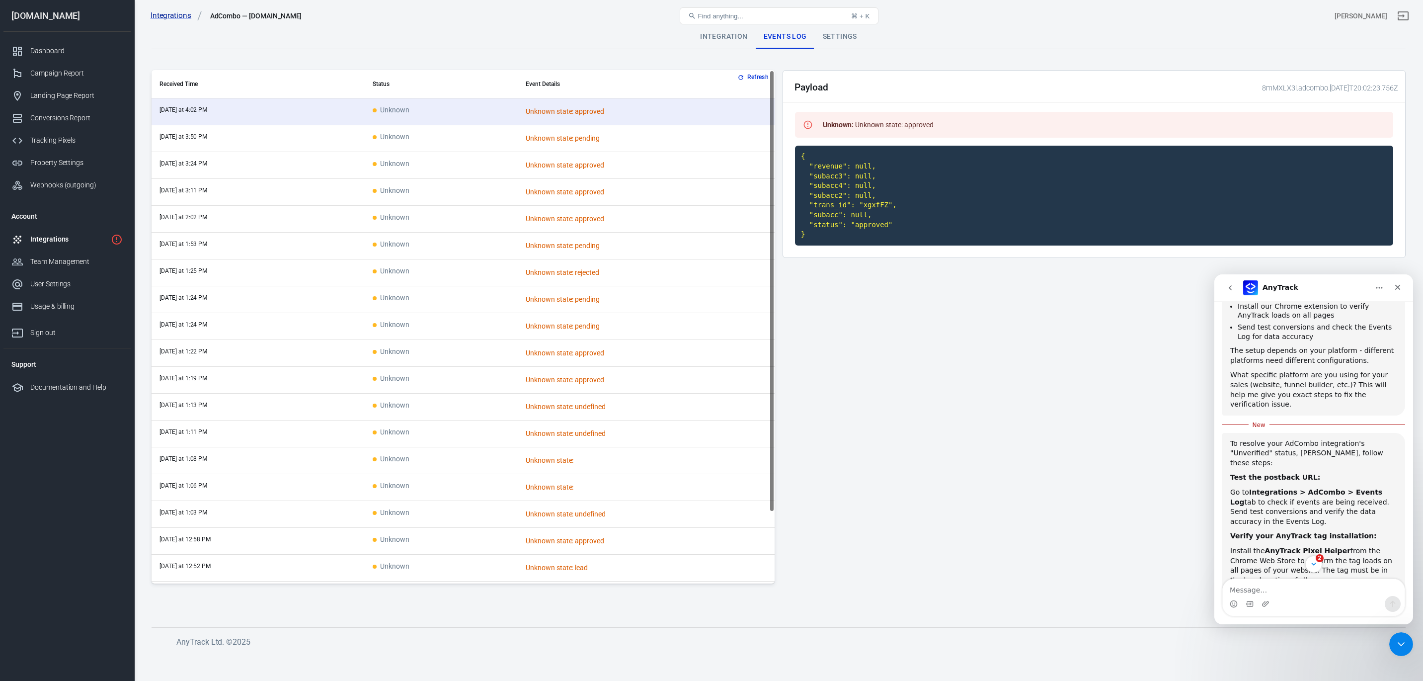
click at [904, 547] on div "Payload 8mMXLX3l.adcombo.2025-08-23T20:02:23.756Z Unknown : Unknown state: appr…" at bounding box center [1093, 330] width 623 height 521
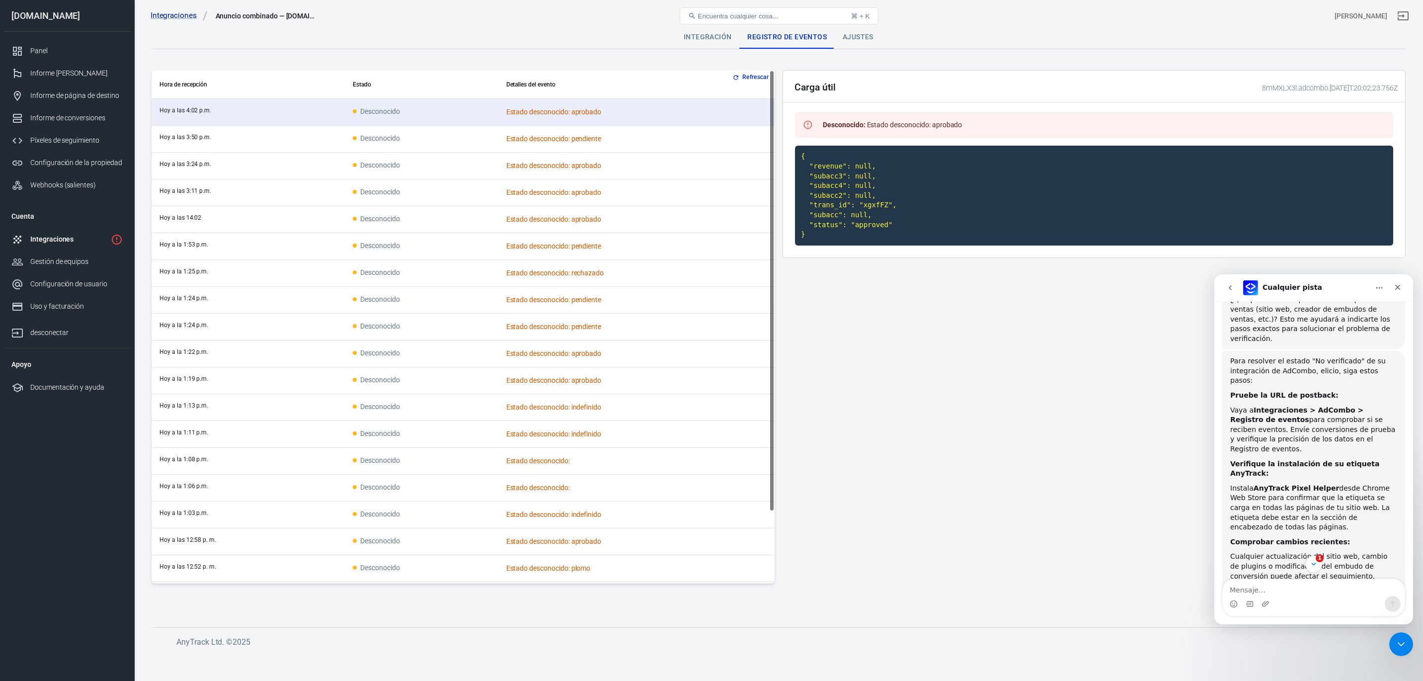
scroll to position [1447, 0]
click at [1213, 324] on div "Carga útil 8mMXLX3l.adcombo.2025-08-23T20:02:23.756Z Desconocido : Estado desco…" at bounding box center [1093, 330] width 623 height 521
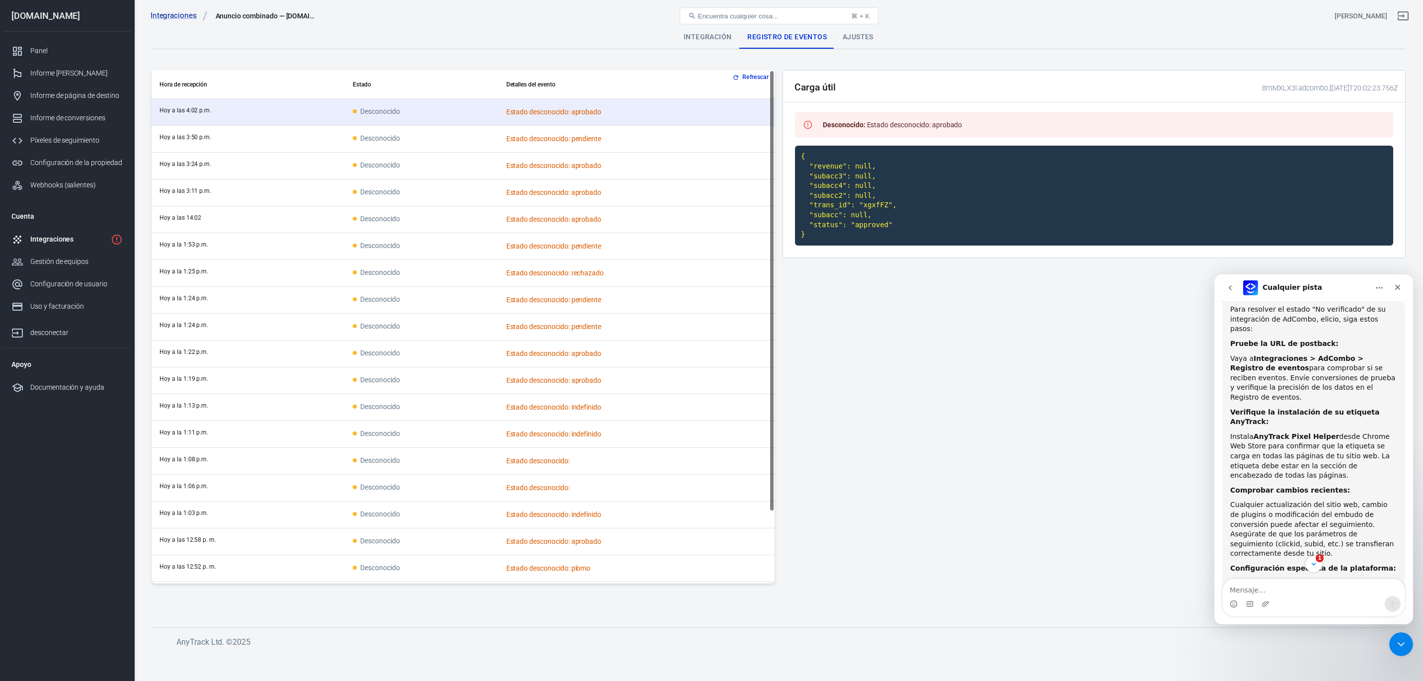
scroll to position [1495, 0]
drag, startPoint x: 1327, startPoint y: 343, endPoint x: 1254, endPoint y: 341, distance: 73.0
click at [1254, 433] on div "Instala AnyTrack Pixel Helper desde Chrome Web Store para confirmar que la etiq…" at bounding box center [1313, 457] width 167 height 49
copy font "AnyTrack Pixel Helper"
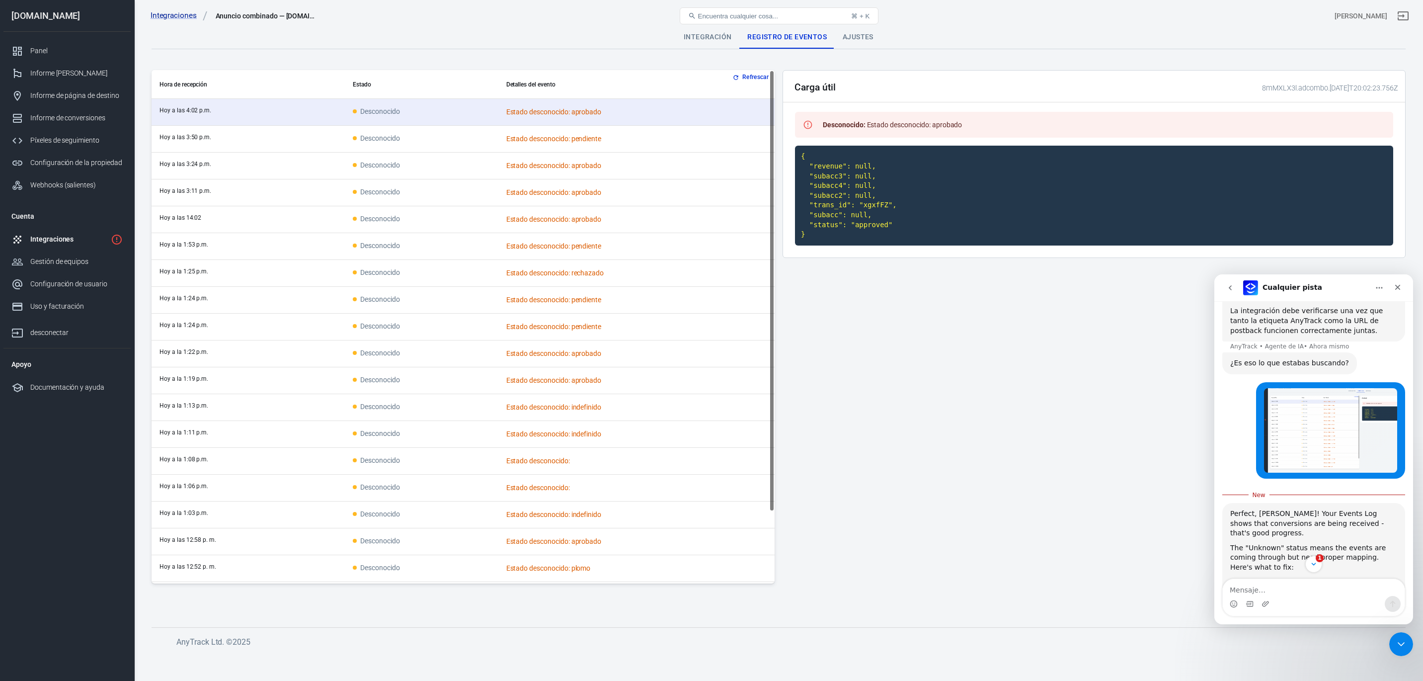
scroll to position [1805, 0]
click at [1013, 463] on div "Carga útil 8mMXLX3l.adcombo.2025-08-23T20:02:23.756Z Desconocido : Estado desco…" at bounding box center [1093, 330] width 623 height 521
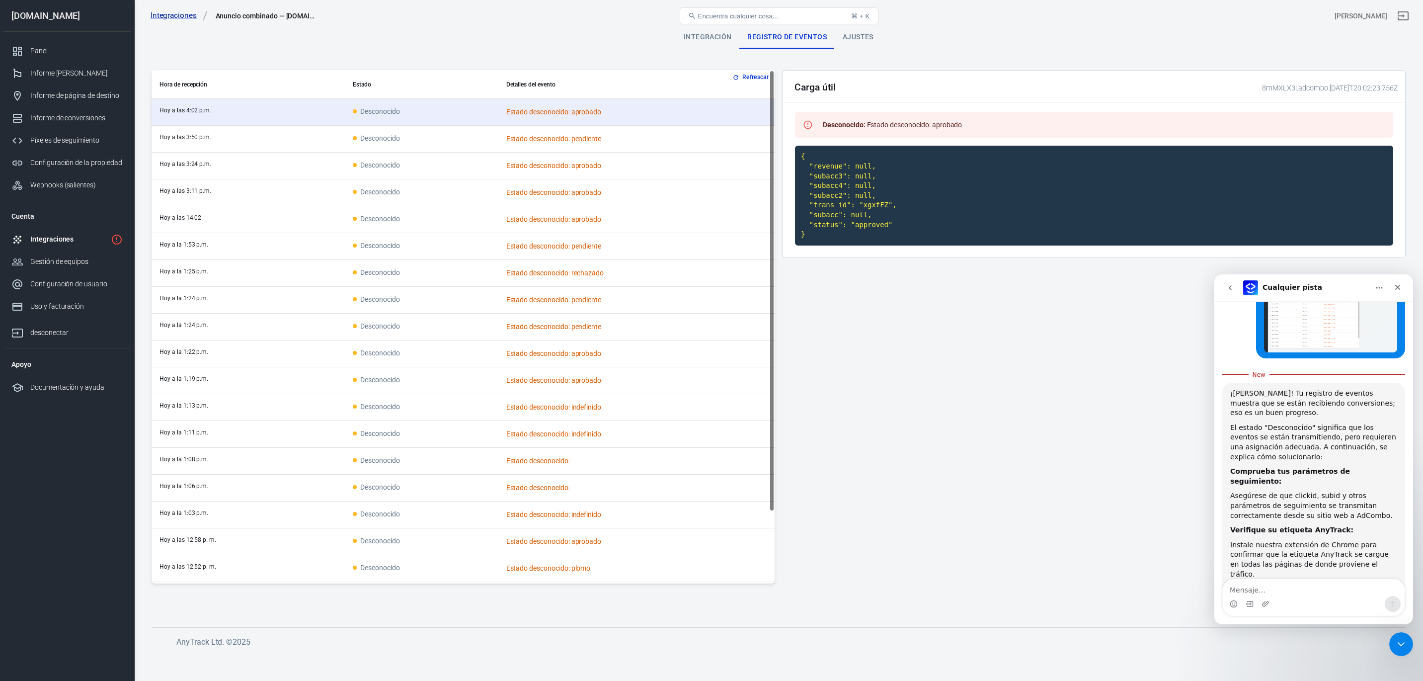
scroll to position [1933, 0]
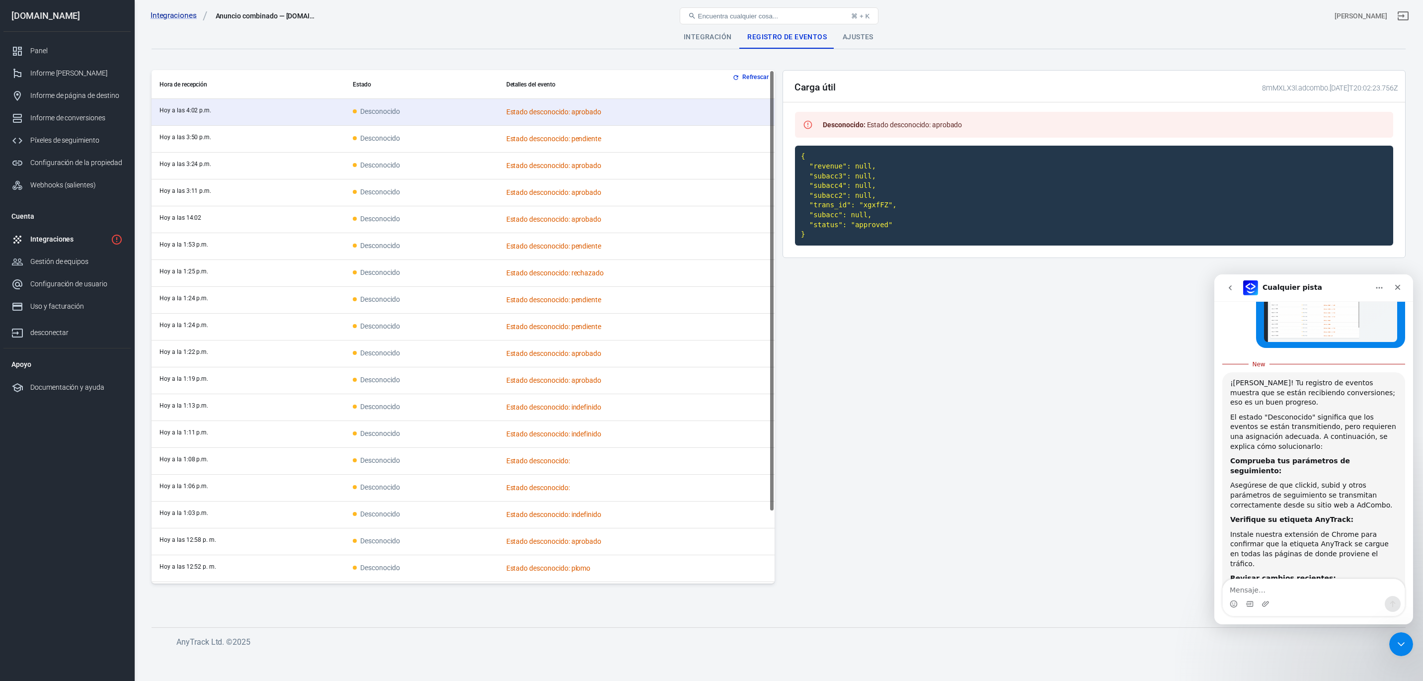
click at [1060, 450] on div "Carga útil 8mMXLX3l.adcombo.2025-08-23T20:02:23.756Z Desconocido : Estado desco…" at bounding box center [1093, 330] width 623 height 521
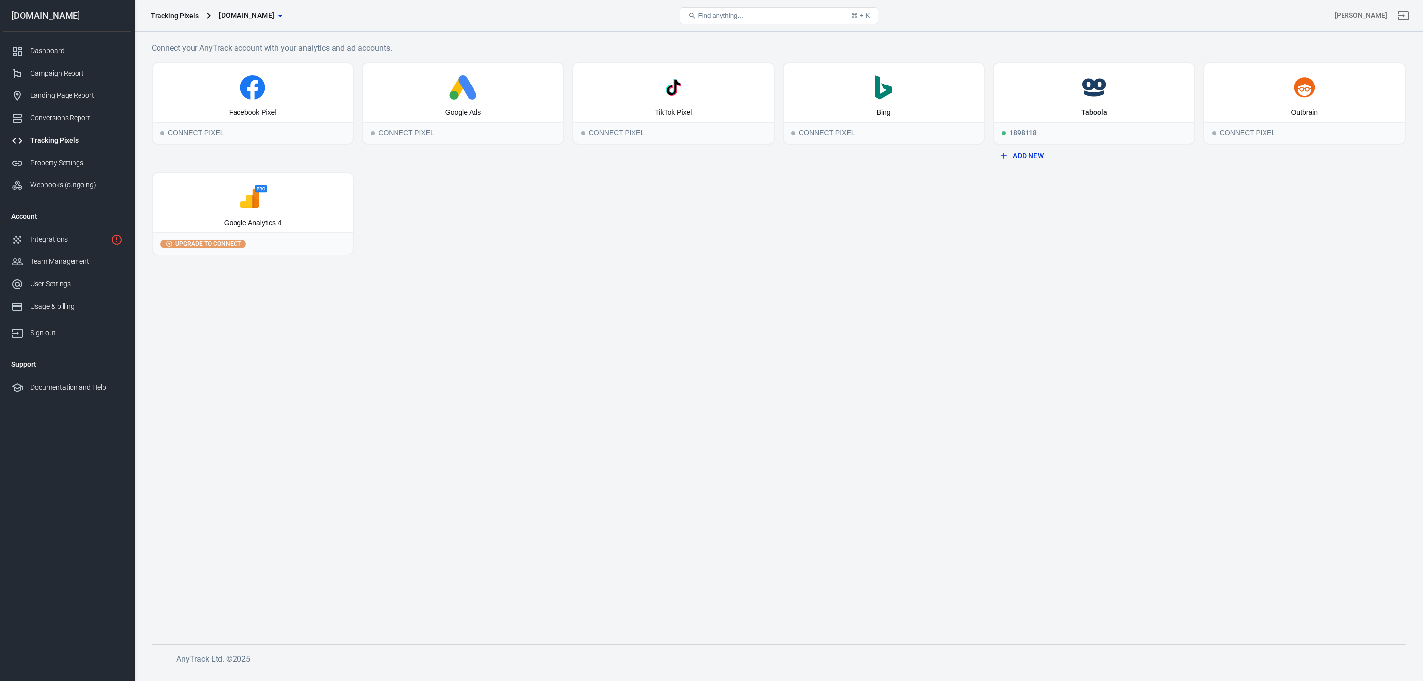
click at [204, 250] on div "Upgrade to connect" at bounding box center [253, 243] width 200 height 22
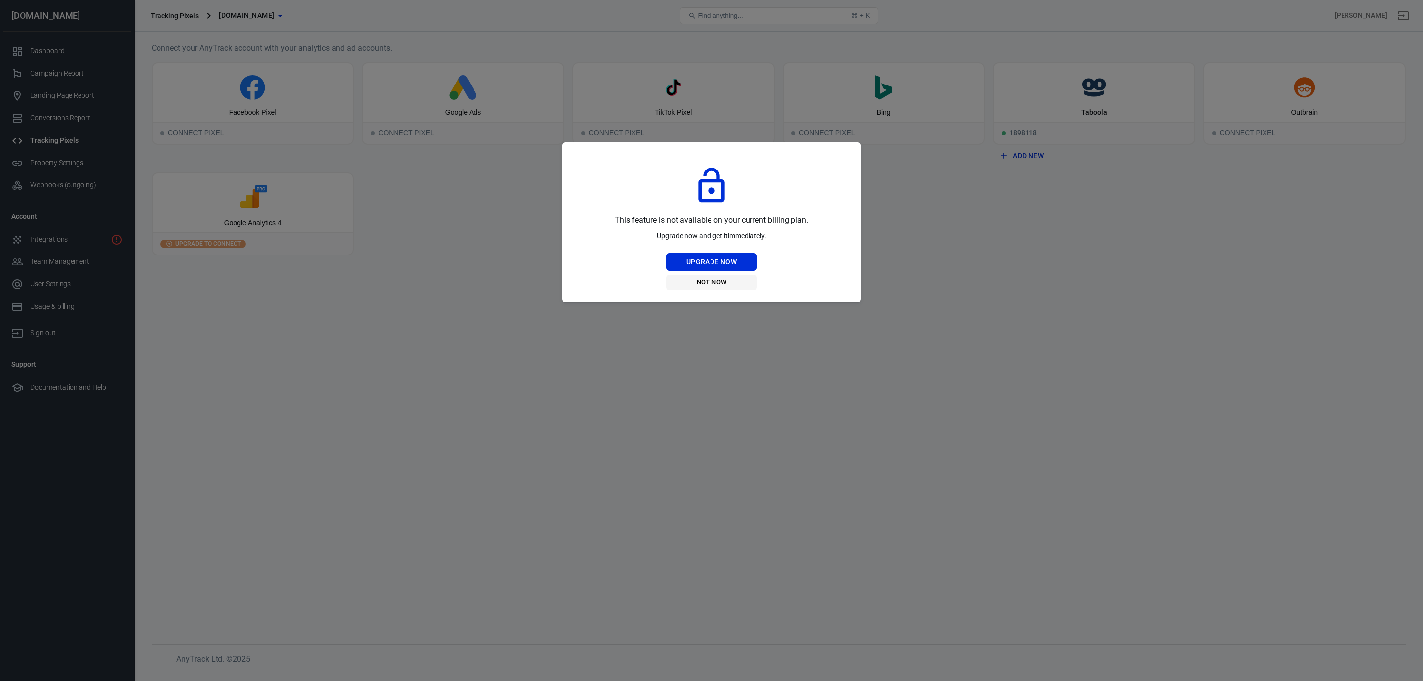
click at [715, 286] on button "Not Now" at bounding box center [711, 282] width 90 height 15
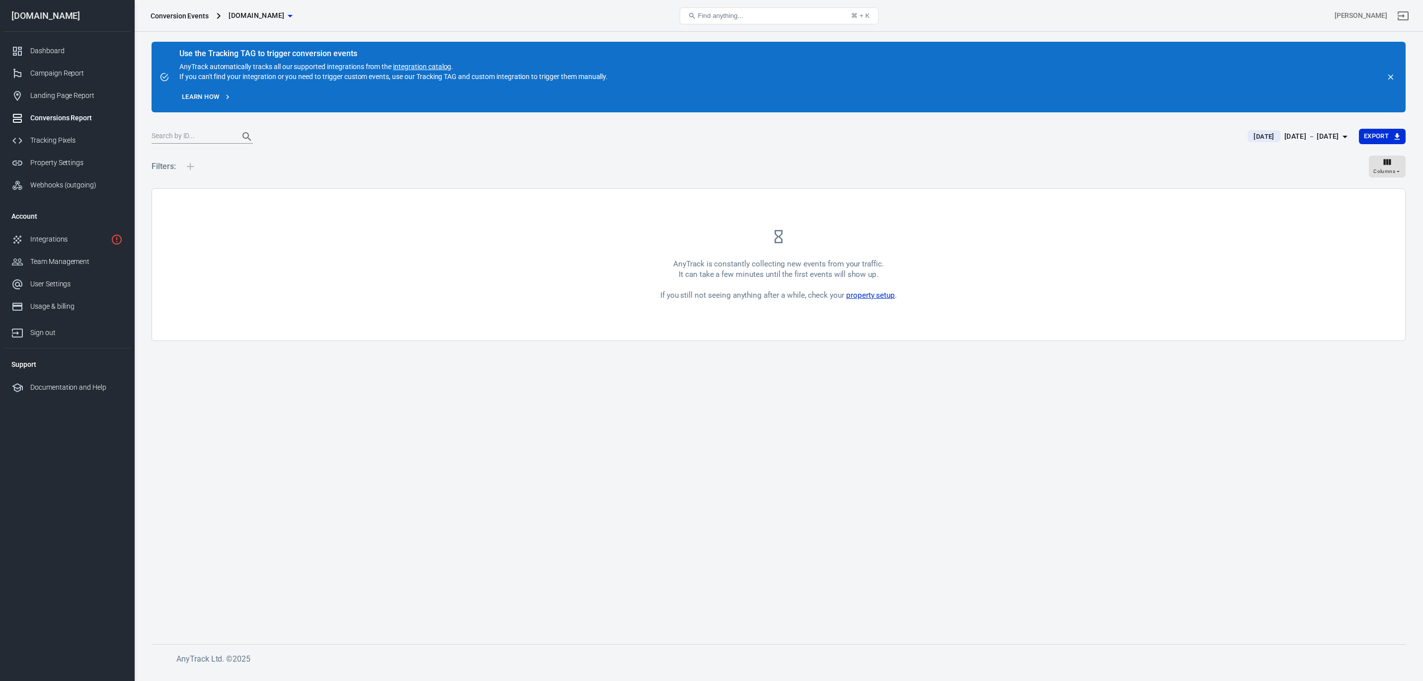
click at [881, 298] on link "property setup" at bounding box center [870, 295] width 49 height 9
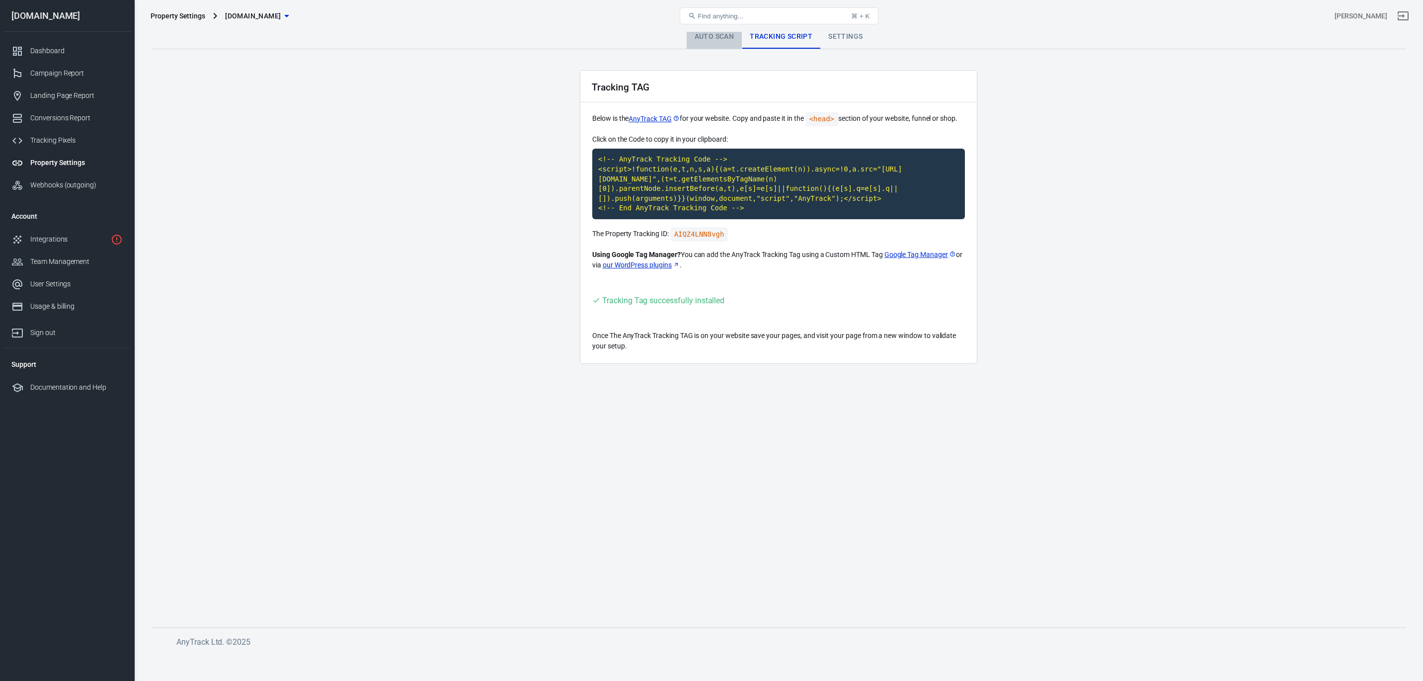
click at [710, 38] on link "Auto Scan" at bounding box center [715, 37] width 56 height 24
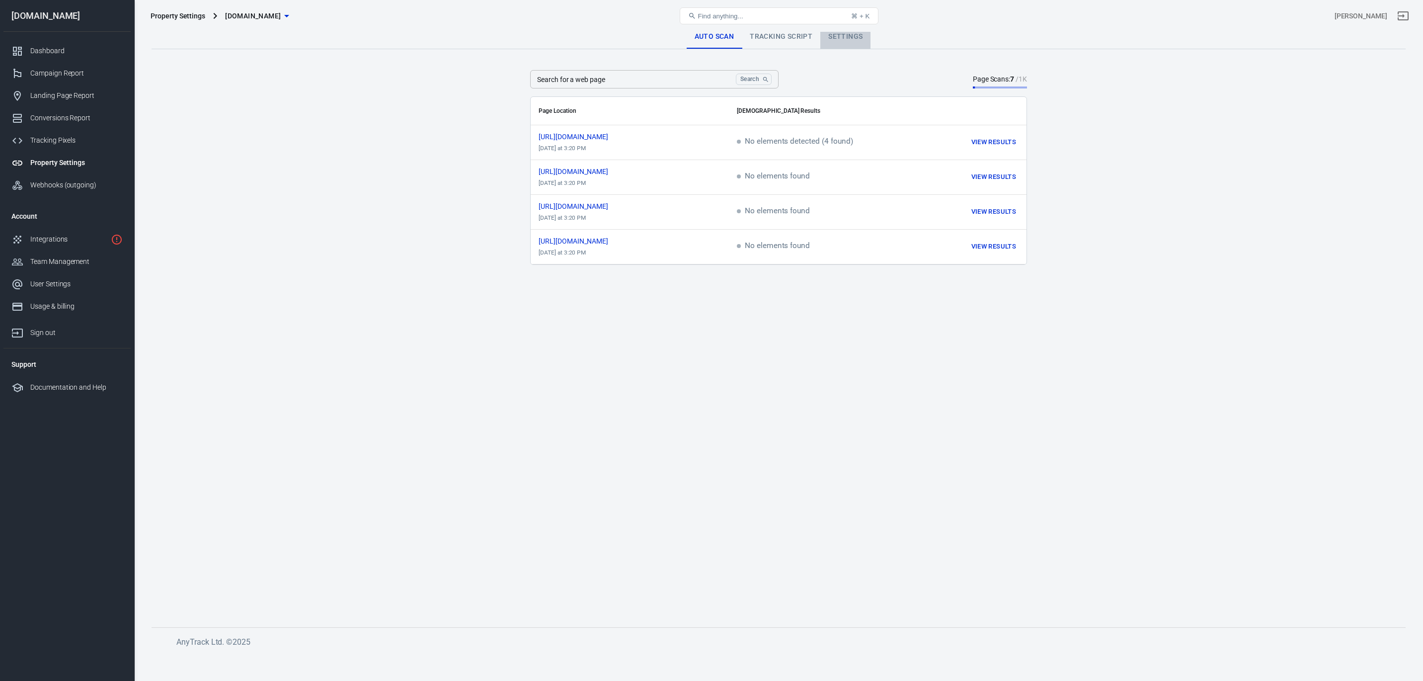
click at [837, 32] on link "Settings" at bounding box center [845, 37] width 50 height 24
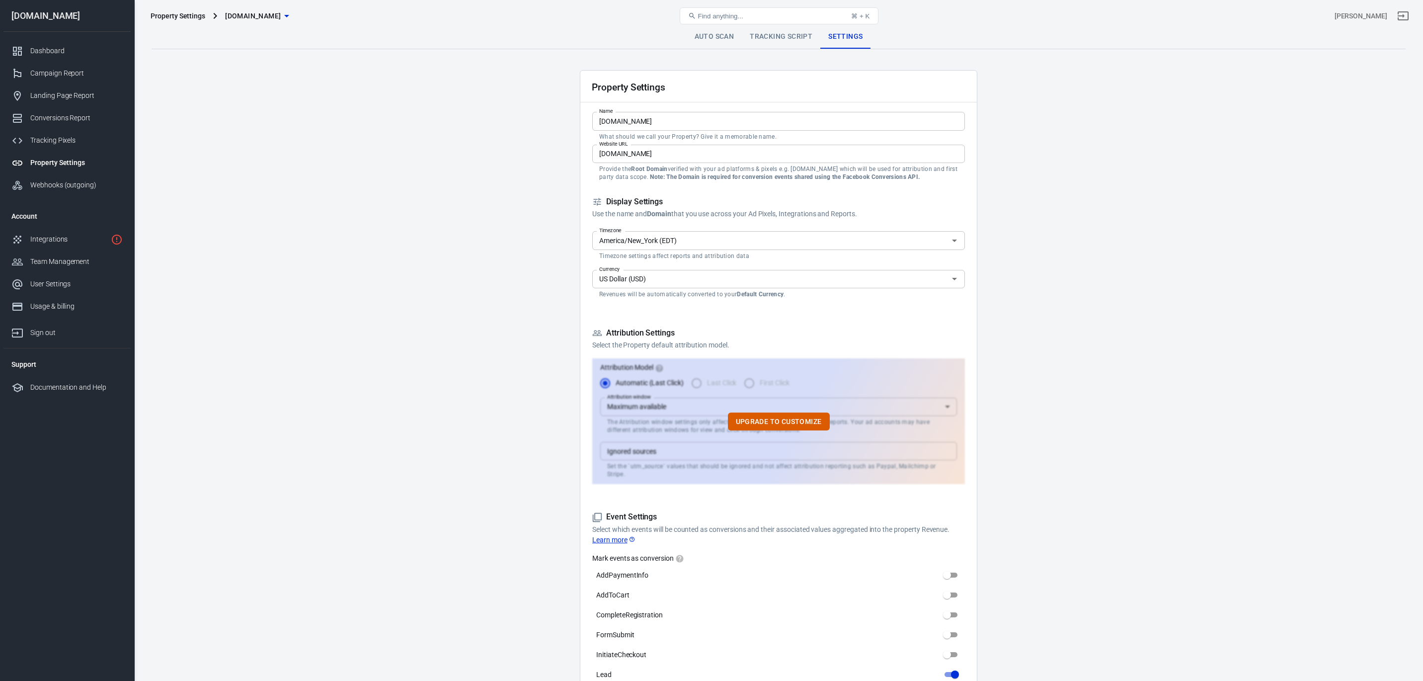
click at [988, 308] on main "Auto Scan Tracking Script Settings Property Settings Name protsotsil.shop Name …" at bounding box center [779, 669] width 1254 height 1289
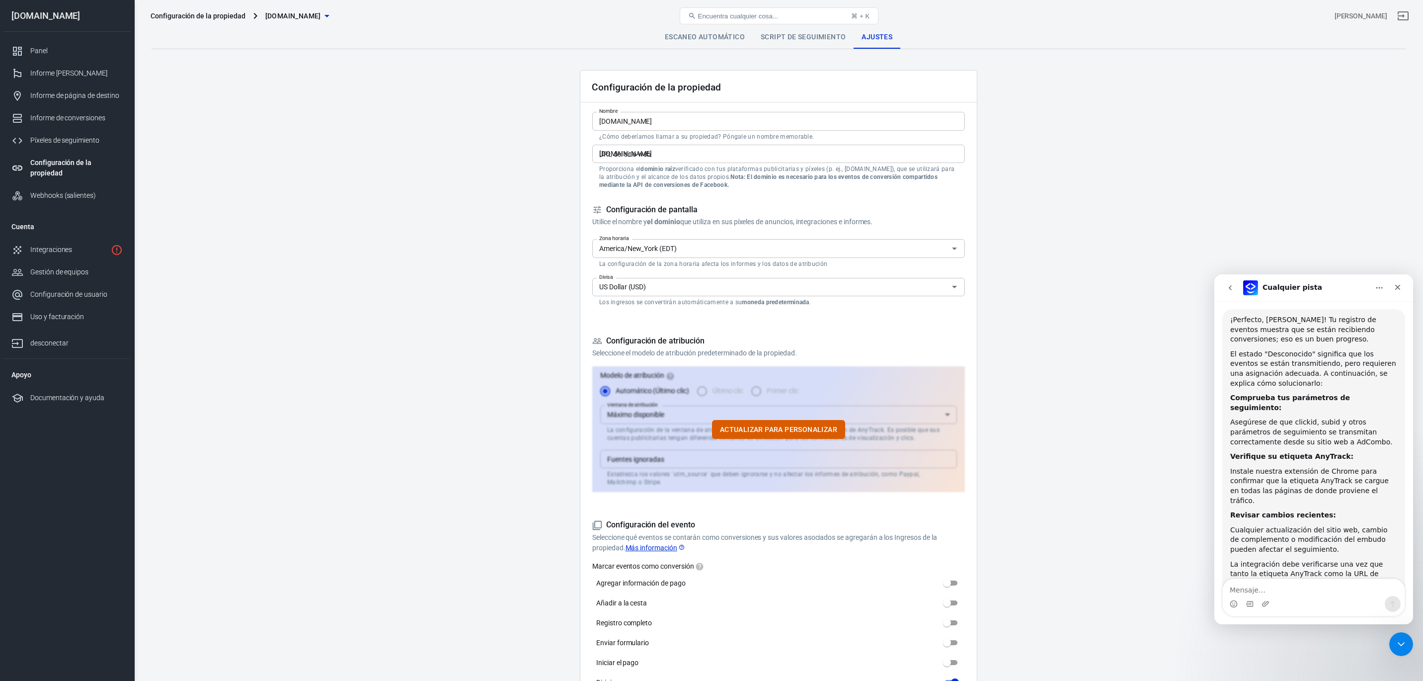
scroll to position [1880, 0]
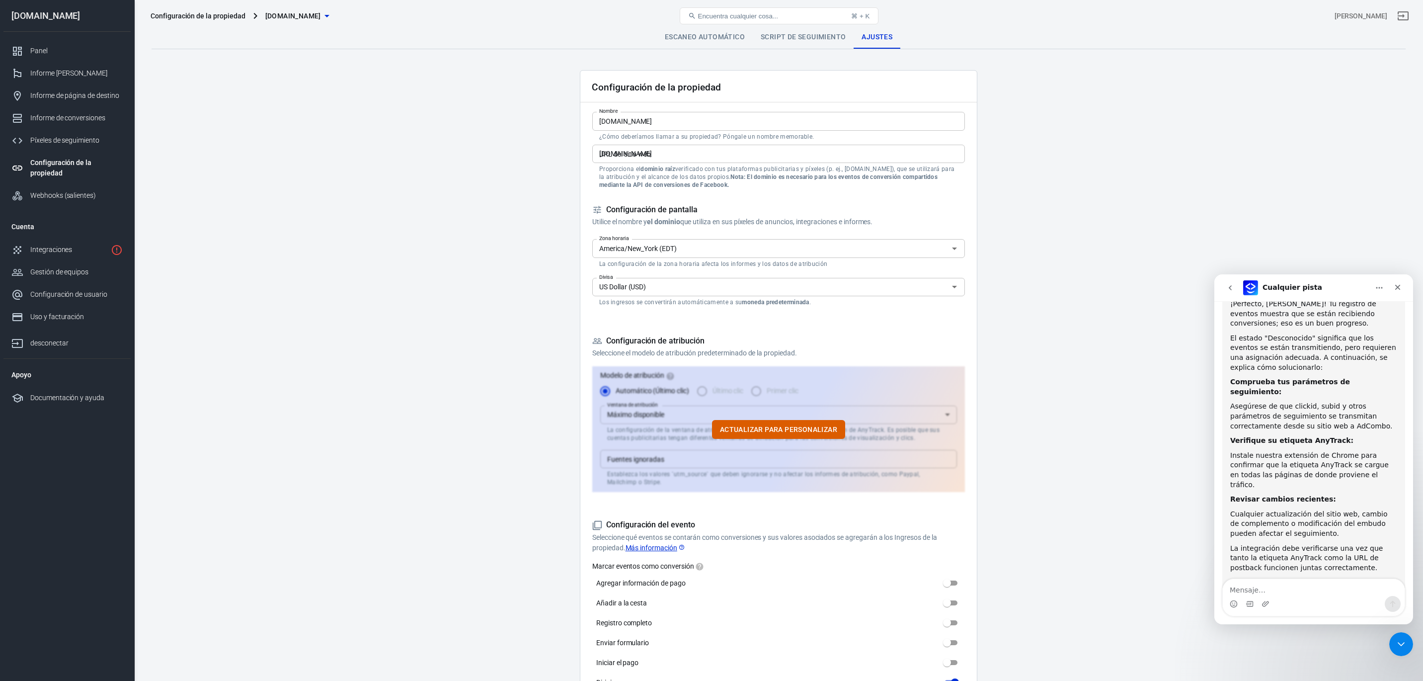
click at [1139, 224] on main "Escaneo automático Script de seguimiento Ajustes Configuración de la propiedad …" at bounding box center [779, 679] width 1254 height 1309
click at [1123, 214] on main "Escaneo automático Script de seguimiento Ajustes Configuración de la propiedad …" at bounding box center [779, 679] width 1254 height 1309
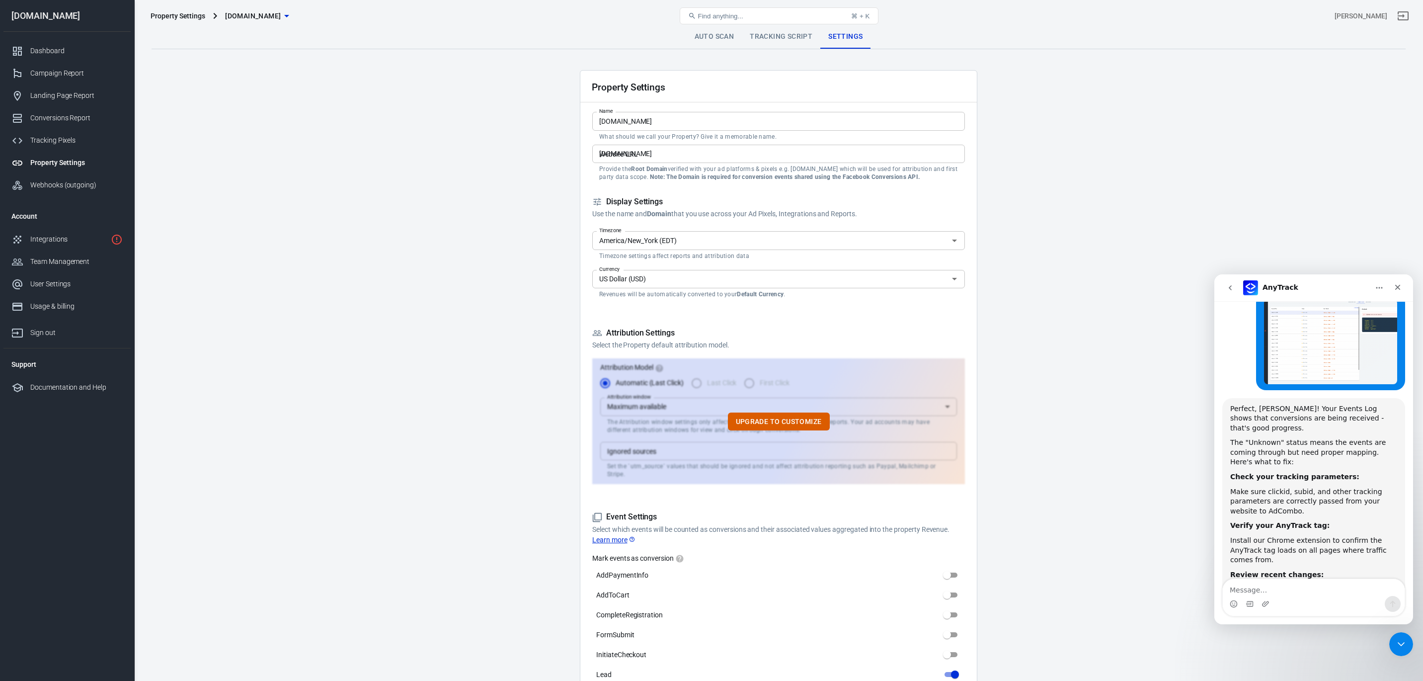
click at [686, 158] on input "[DOMAIN_NAME]" at bounding box center [778, 154] width 373 height 18
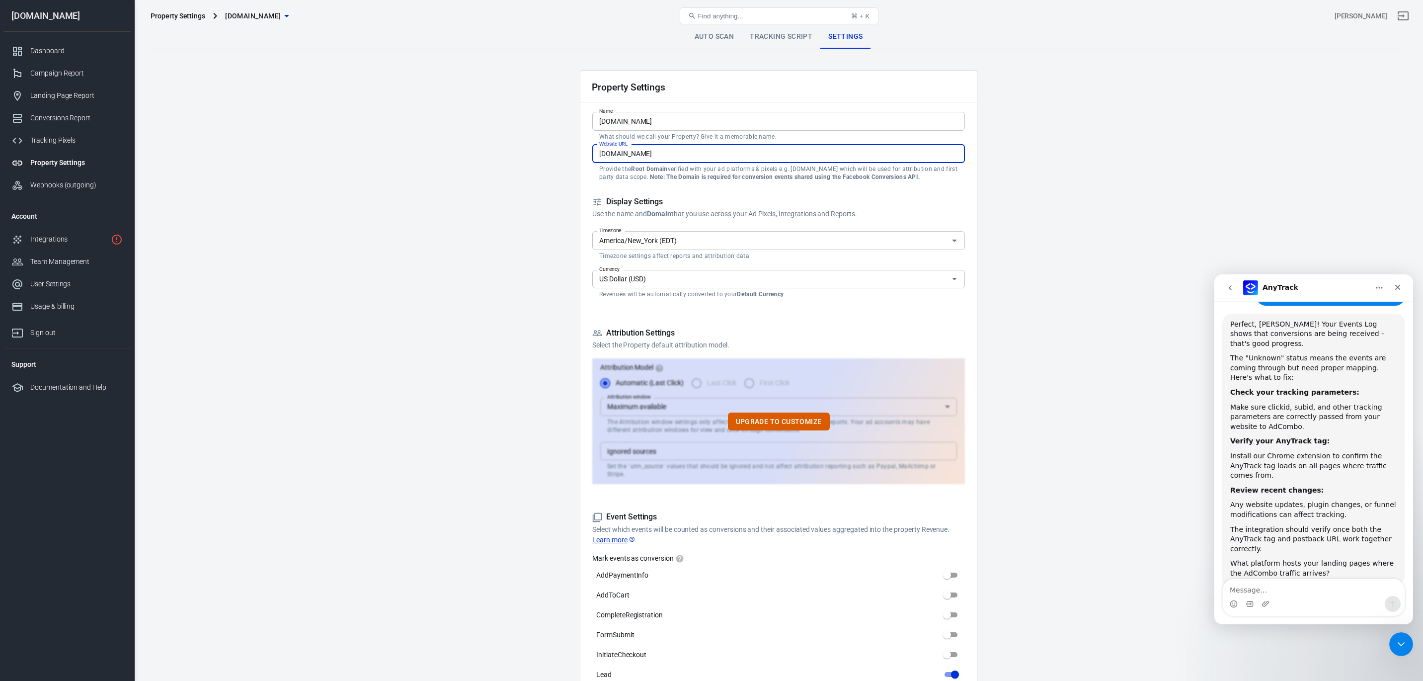
scroll to position [1758, 0]
click at [409, 129] on main "Auto Scan Tracking Script Settings Property Settings Name [DOMAIN_NAME] Name Wh…" at bounding box center [779, 669] width 1254 height 1289
click at [669, 154] on input "[DOMAIN_NAME]" at bounding box center [778, 154] width 373 height 18
click at [1140, 322] on main "Auto Scan Tracking Script Settings Property Settings Name protsotsil.shop Name …" at bounding box center [779, 669] width 1254 height 1289
click at [53, 244] on link "Integrations" at bounding box center [66, 239] width 127 height 22
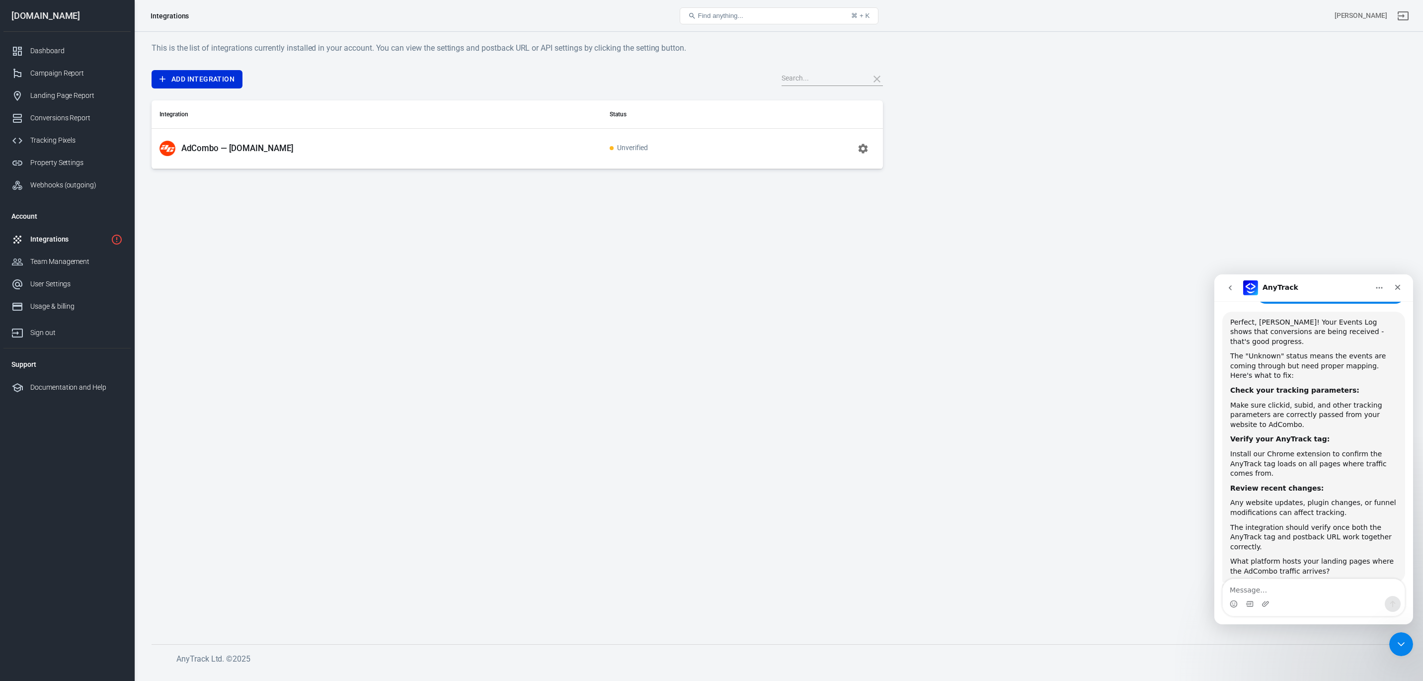
click at [118, 239] on icon "1 networks not verified yet" at bounding box center [117, 239] width 12 height 12
click at [617, 154] on td "Unverified" at bounding box center [683, 148] width 162 height 40
click at [616, 146] on span "Unverified" at bounding box center [629, 148] width 38 height 8
click at [860, 154] on icon "button" at bounding box center [863, 149] width 12 height 12
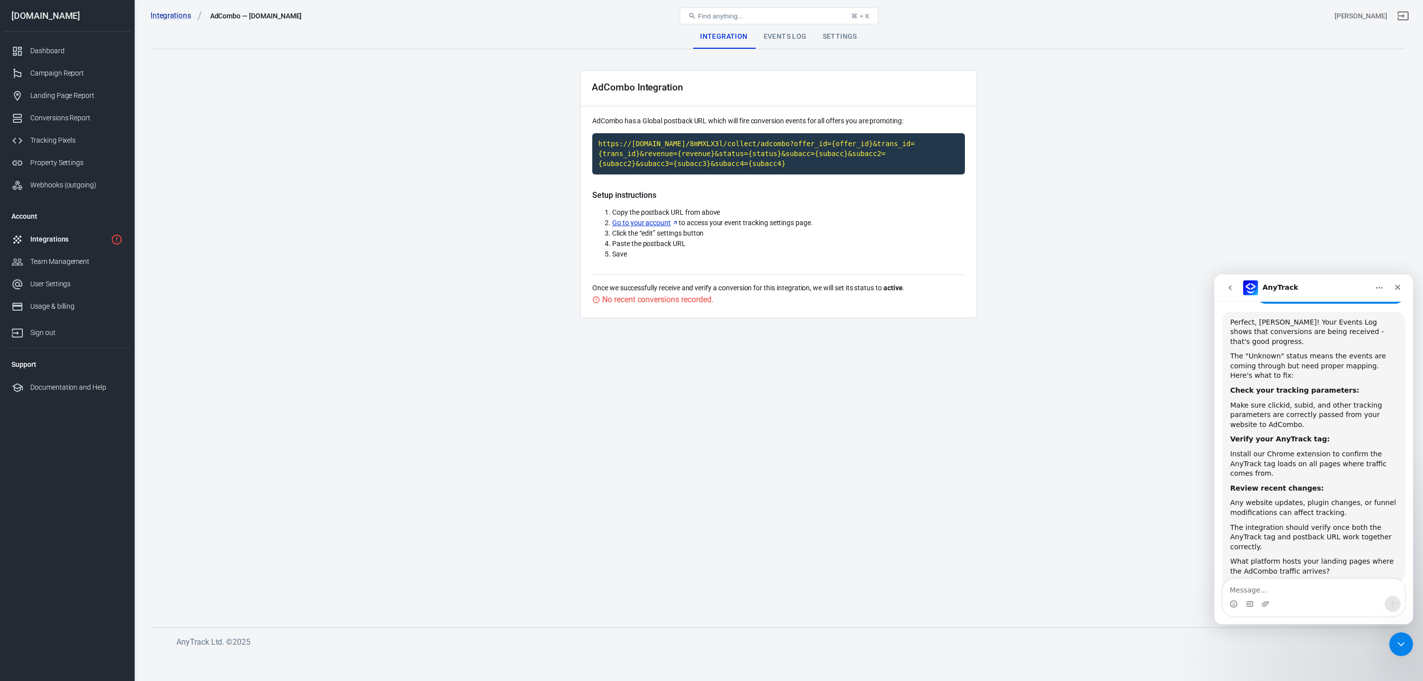
click at [800, 33] on div "Events Log" at bounding box center [785, 37] width 59 height 24
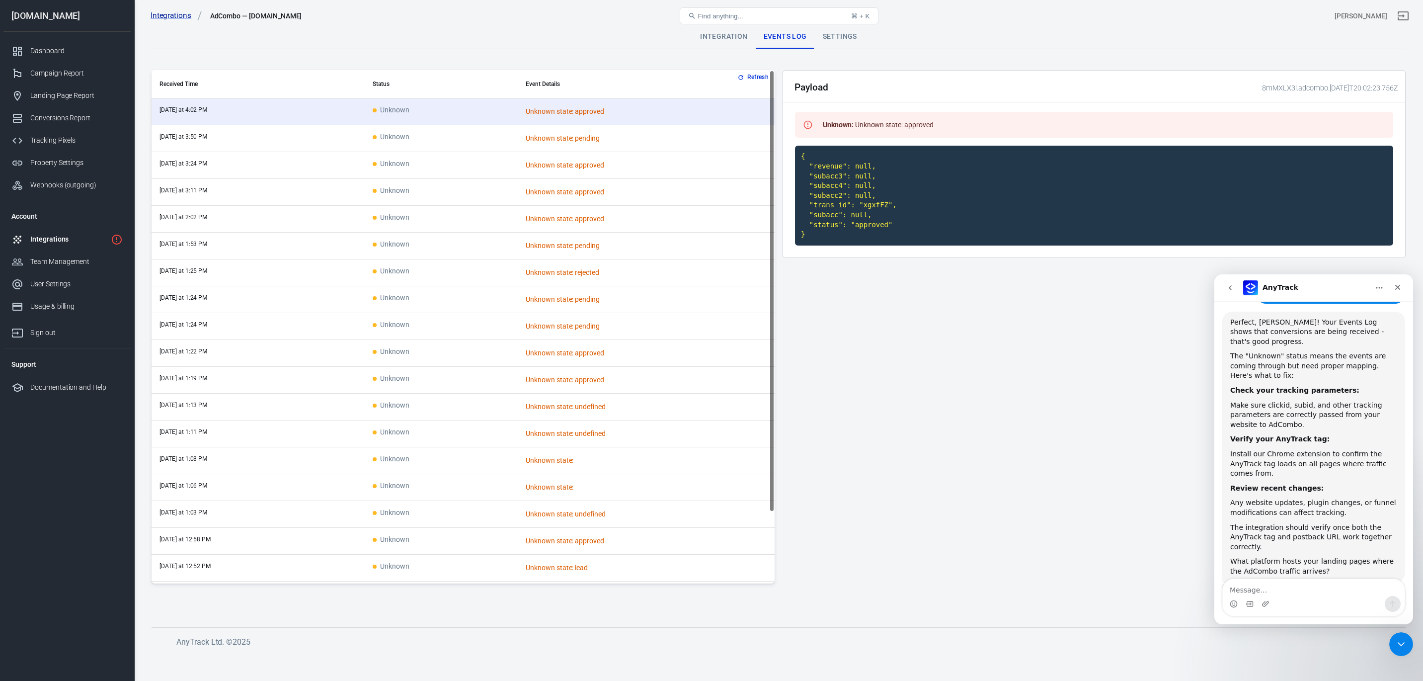
click at [835, 38] on div "Settings" at bounding box center [840, 37] width 50 height 24
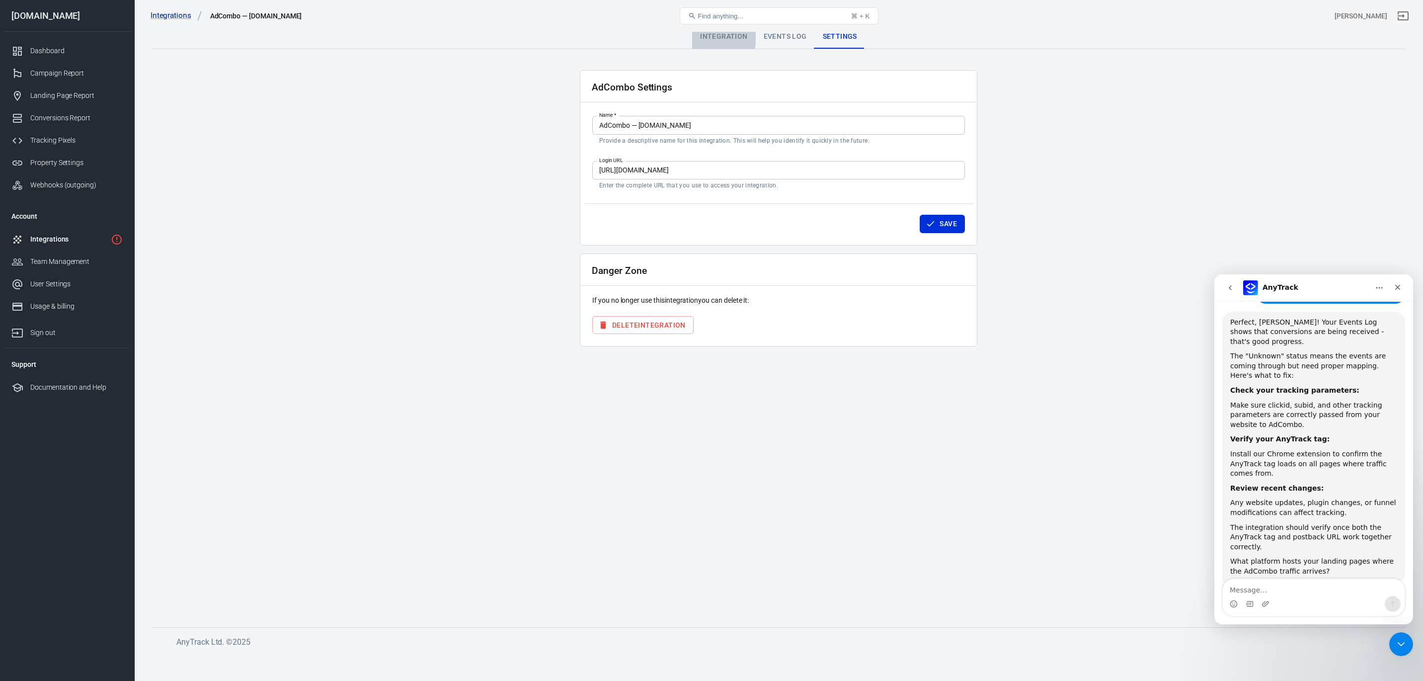
click at [705, 35] on div "Integration" at bounding box center [723, 37] width 63 height 24
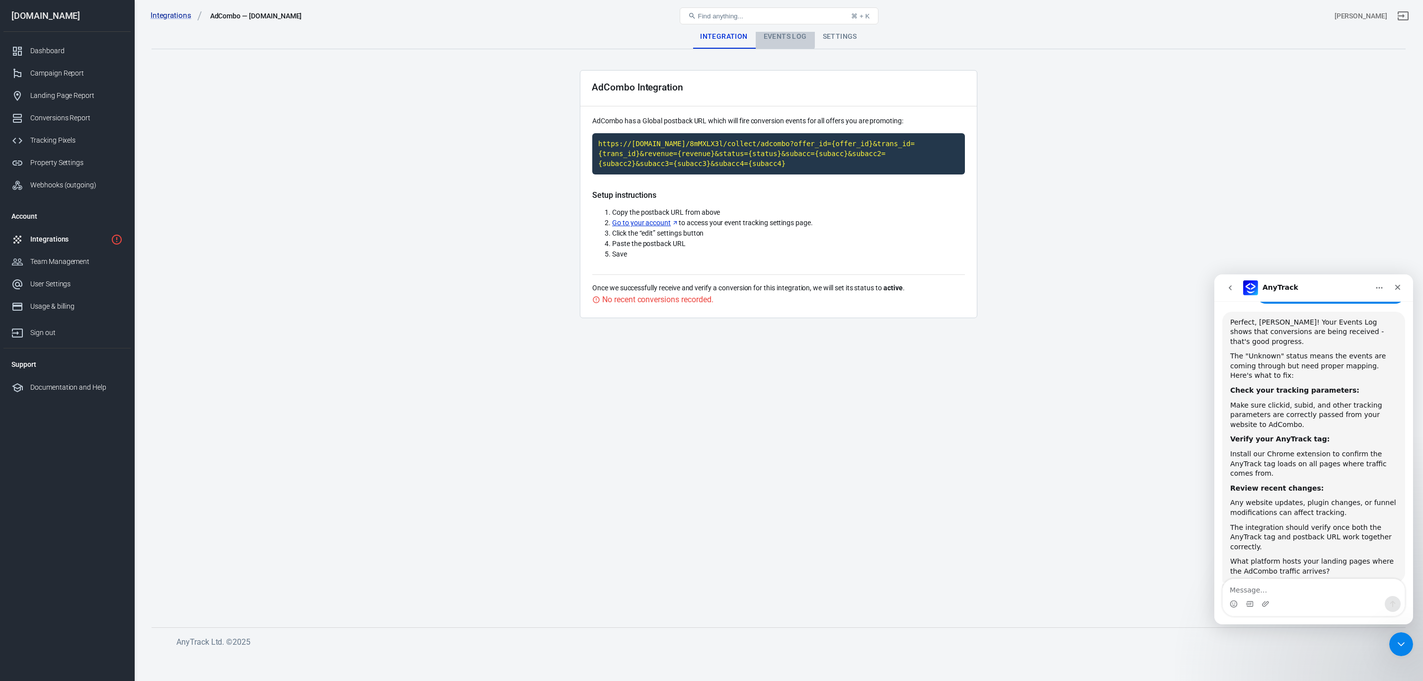
click at [783, 34] on div "Events Log" at bounding box center [785, 37] width 59 height 24
